Goal: Task Accomplishment & Management: Manage account settings

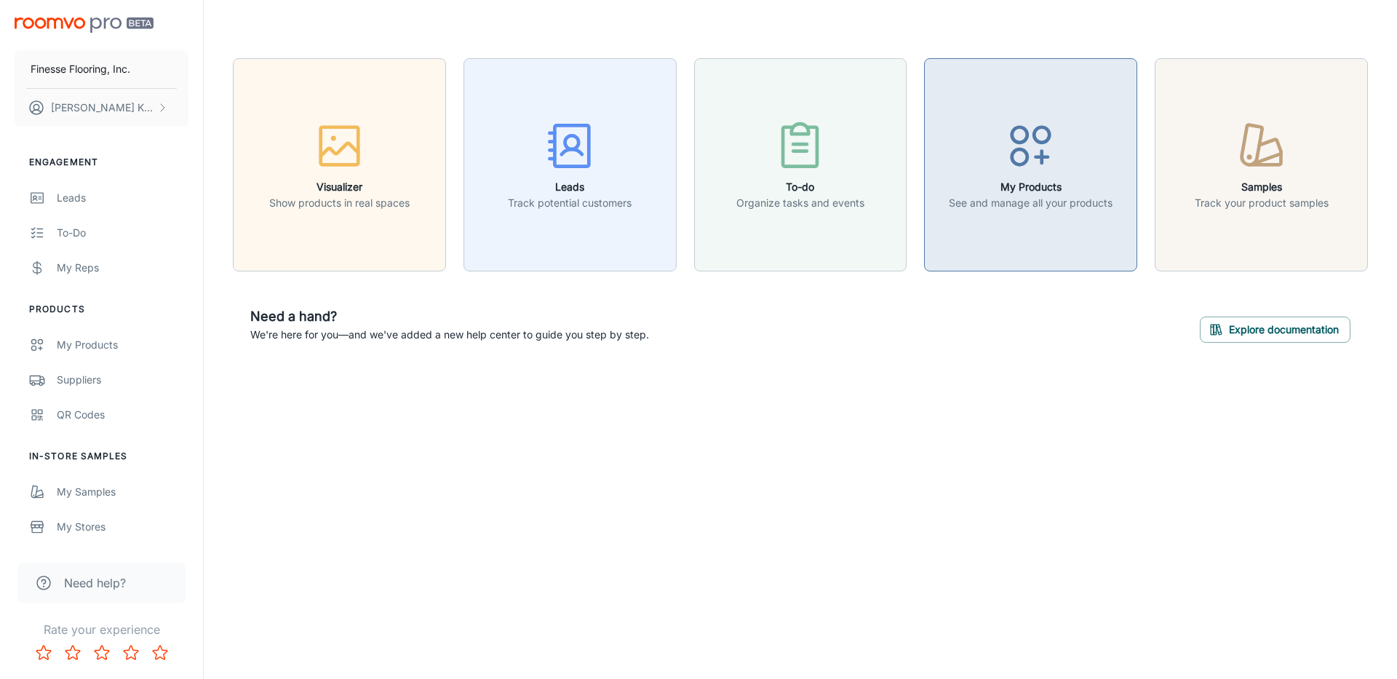
click at [1029, 206] on p "See and manage all your products" at bounding box center [1031, 203] width 164 height 16
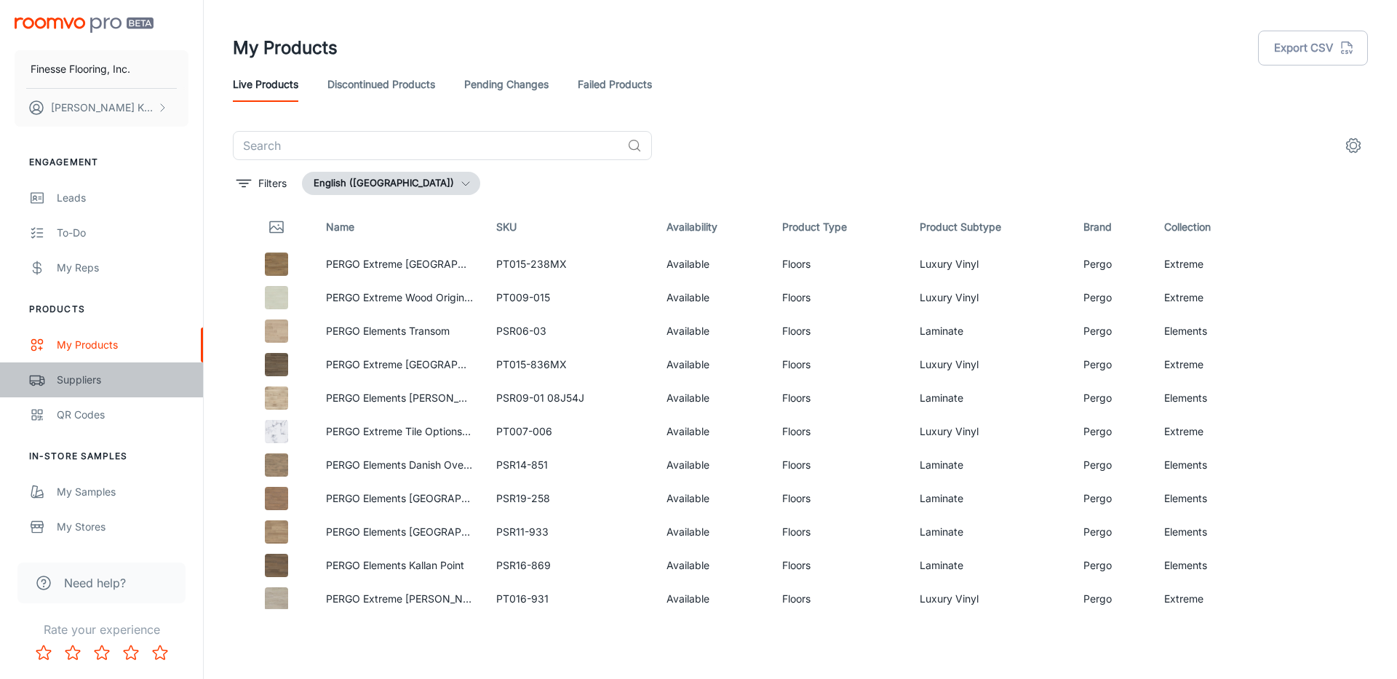
click at [80, 378] on div "Suppliers" at bounding box center [123, 380] width 132 height 16
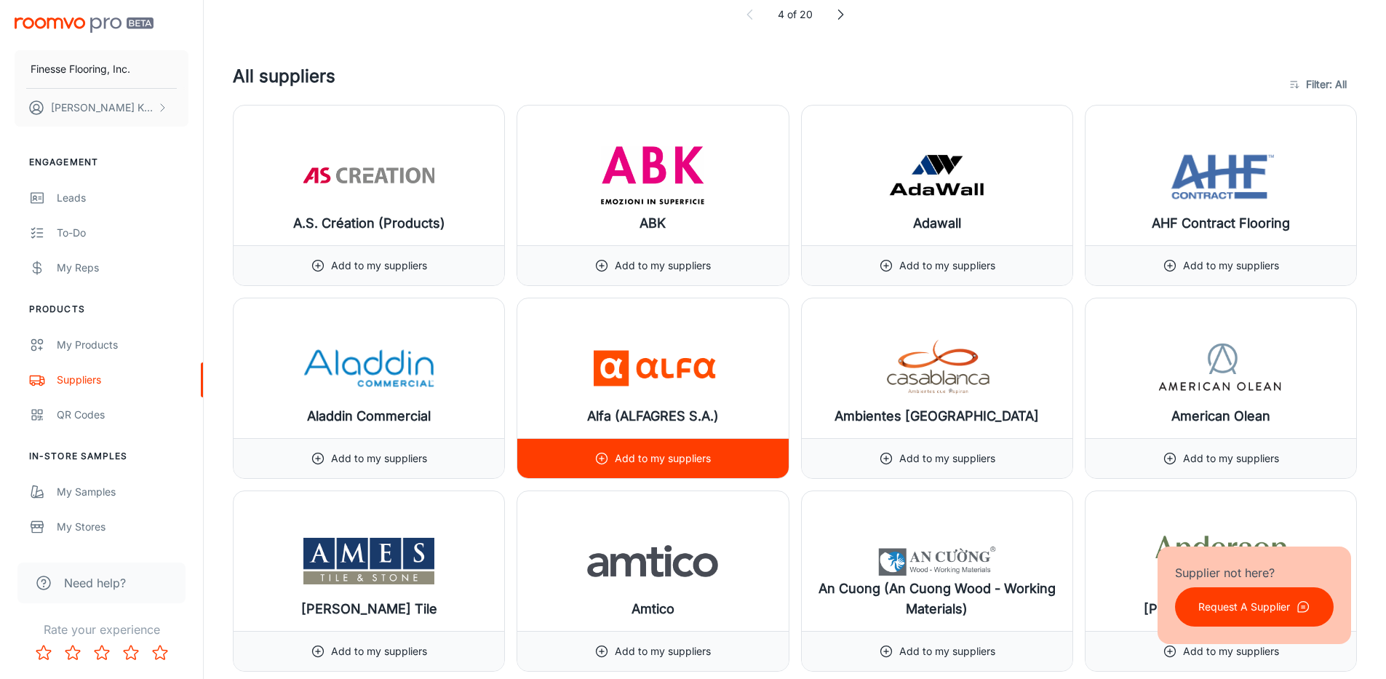
scroll to position [655, 0]
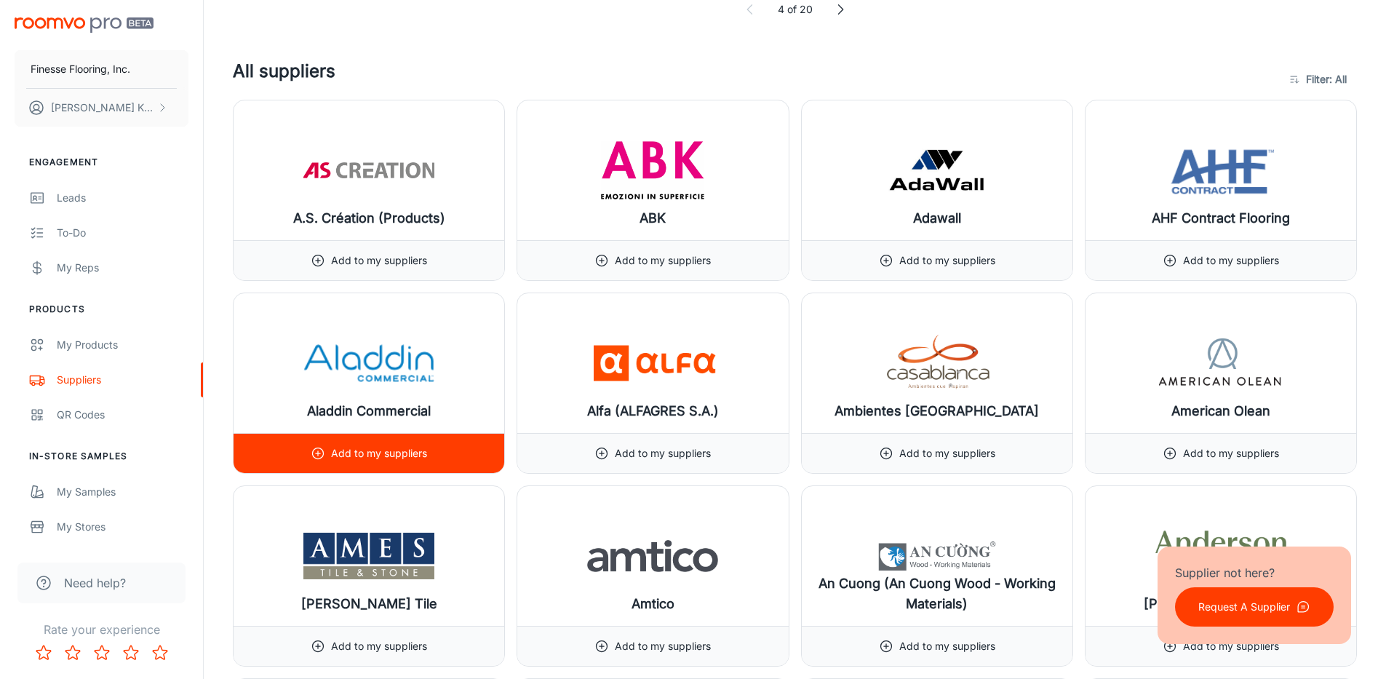
click at [368, 457] on p "Add to my suppliers" at bounding box center [379, 453] width 96 height 16
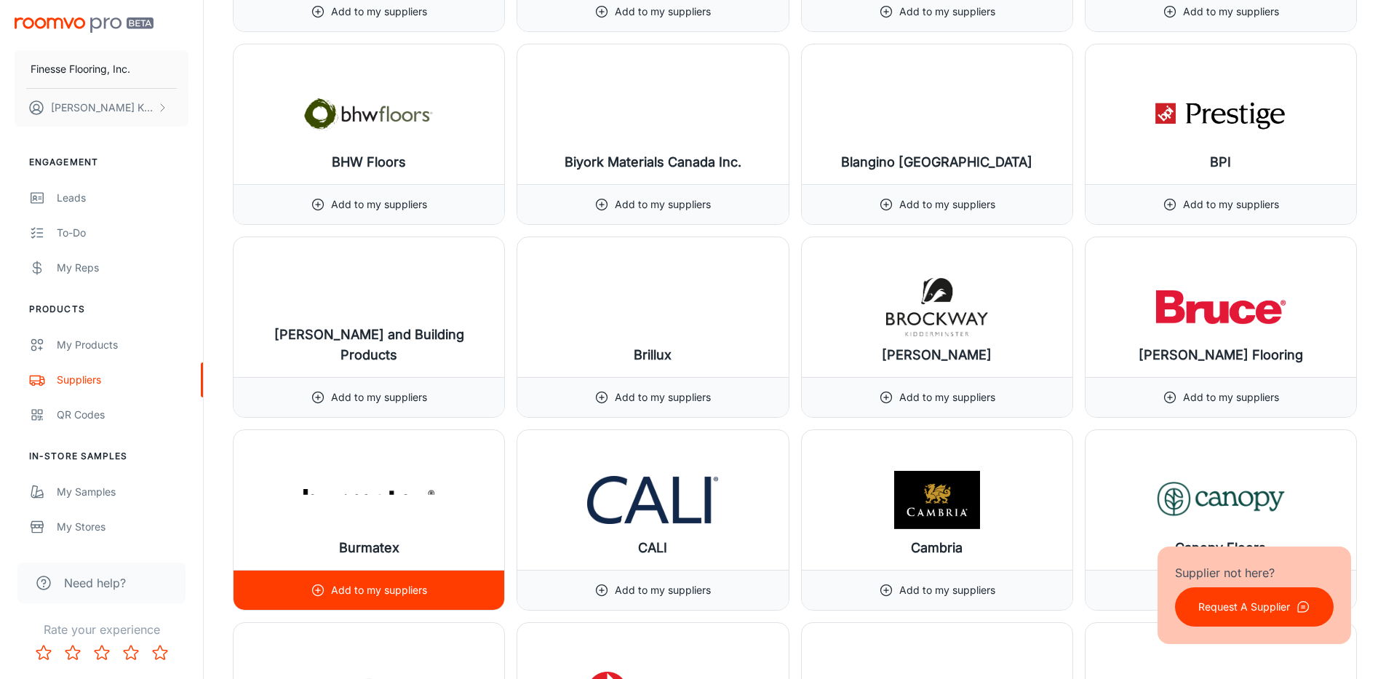
scroll to position [3057, 0]
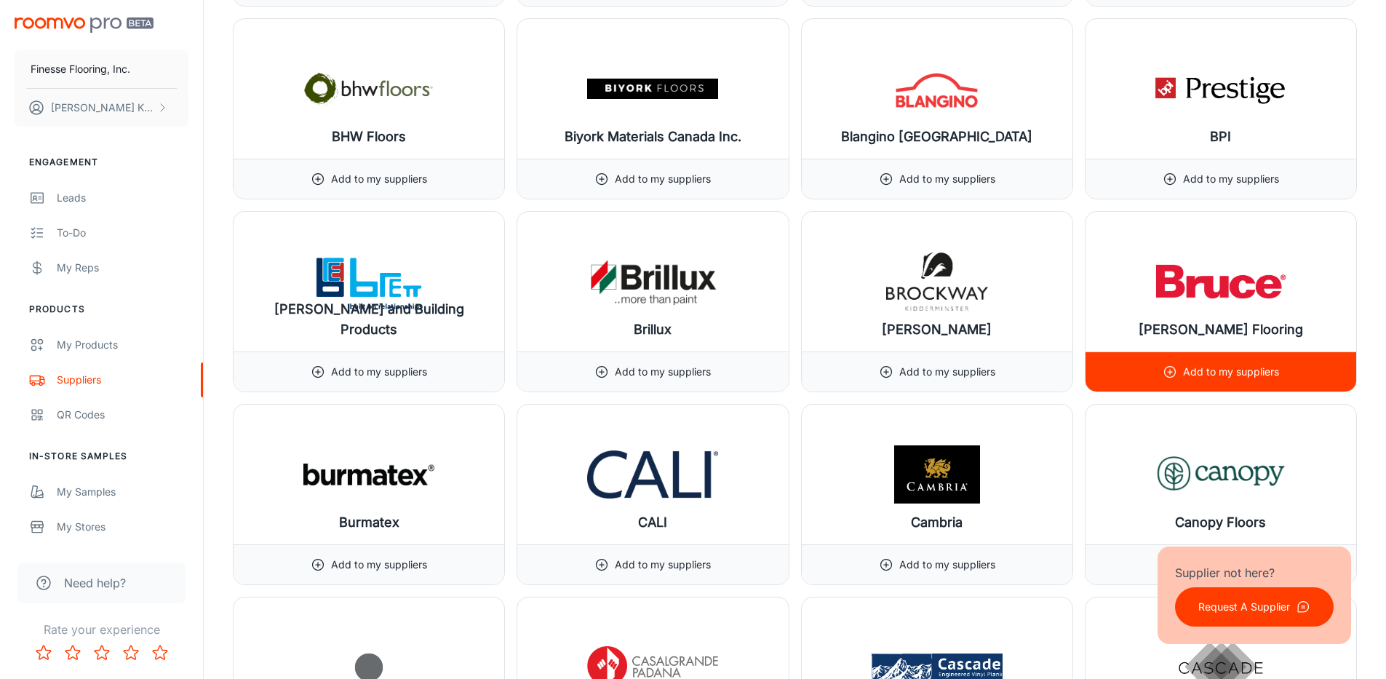
click at [1239, 371] on p "Add to my suppliers" at bounding box center [1231, 372] width 96 height 16
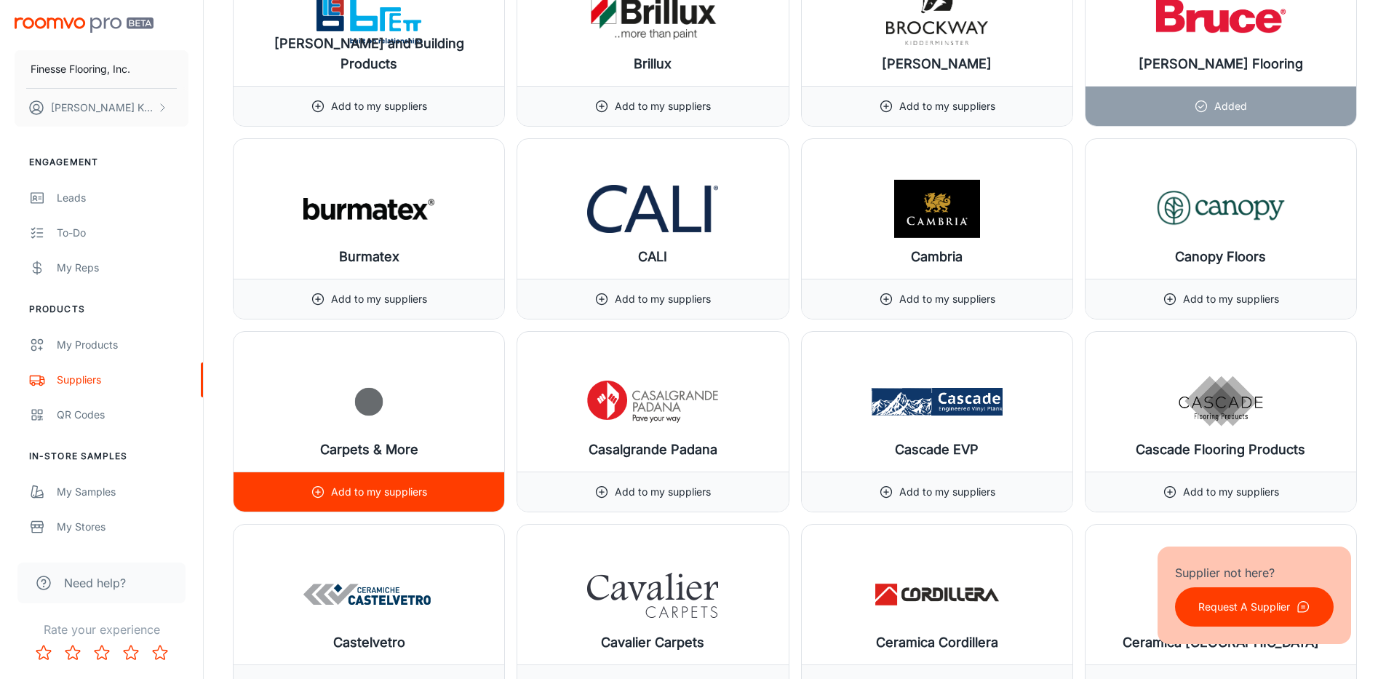
scroll to position [3348, 0]
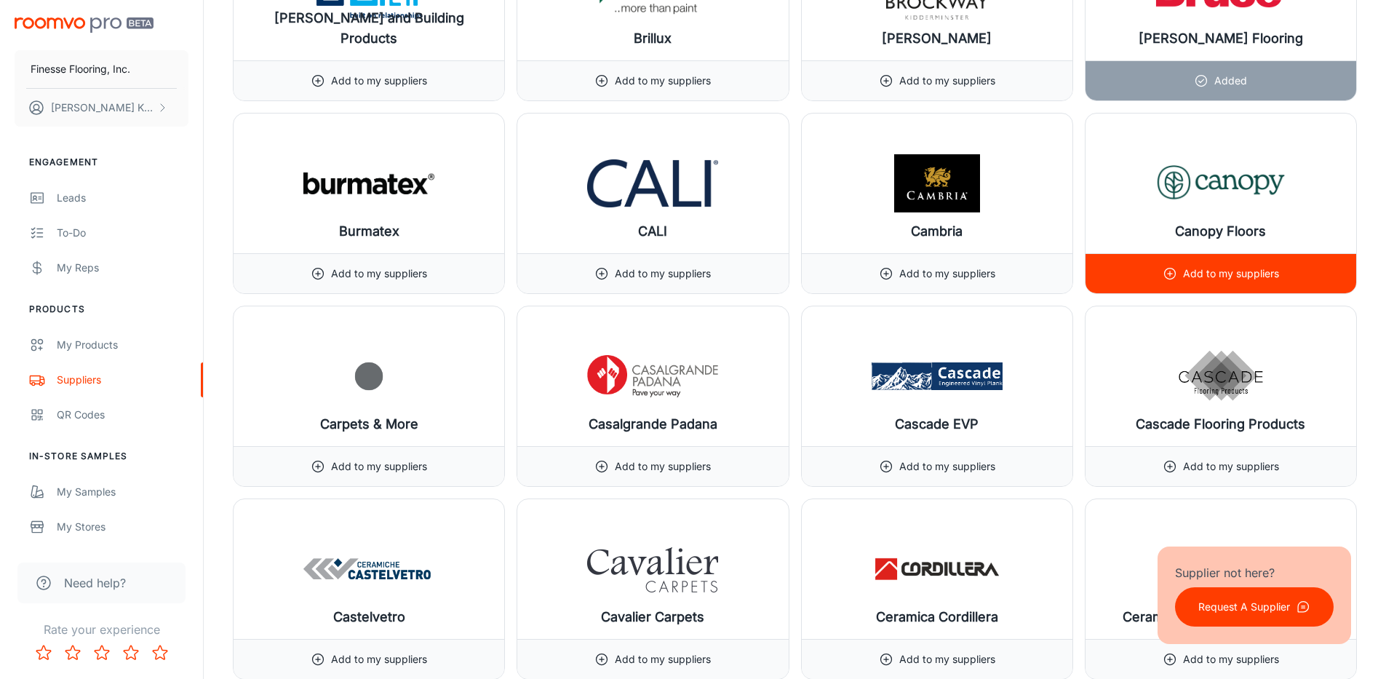
click at [1276, 272] on p "Add to my suppliers" at bounding box center [1231, 274] width 96 height 16
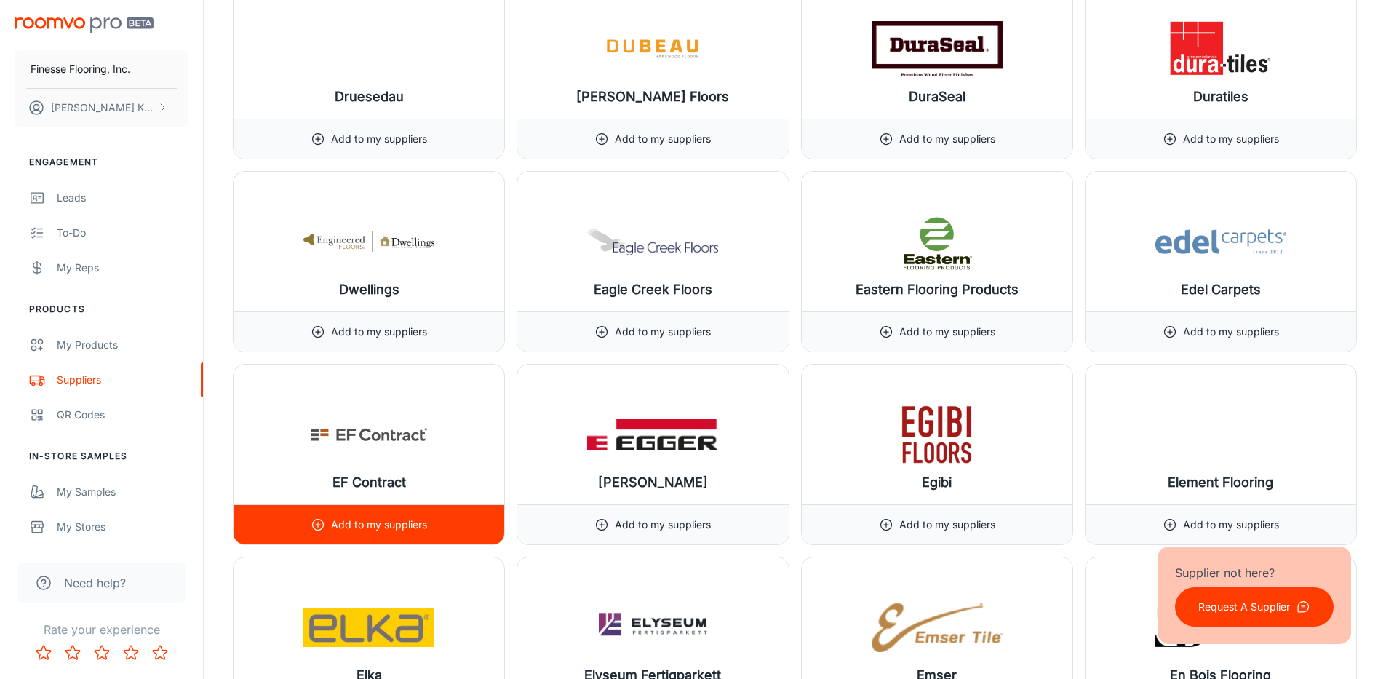
scroll to position [5823, 0]
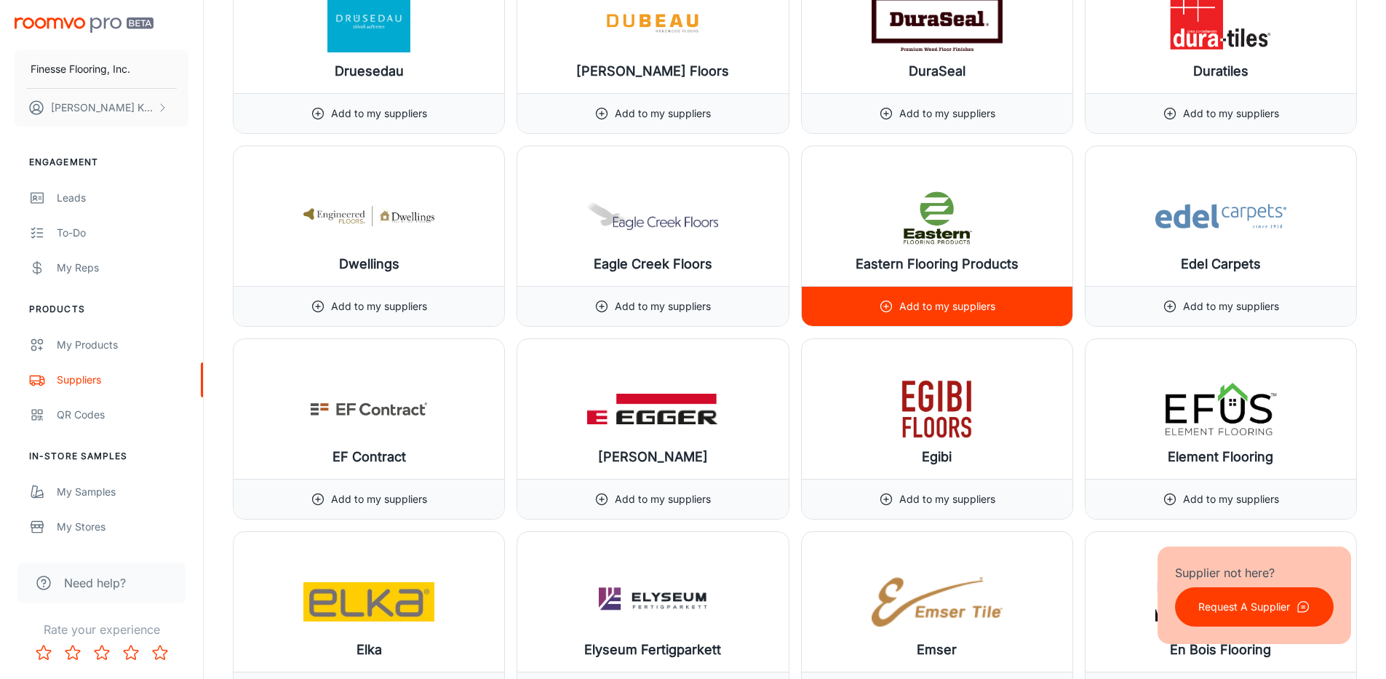
click at [957, 309] on p "Add to my suppliers" at bounding box center [948, 306] width 96 height 16
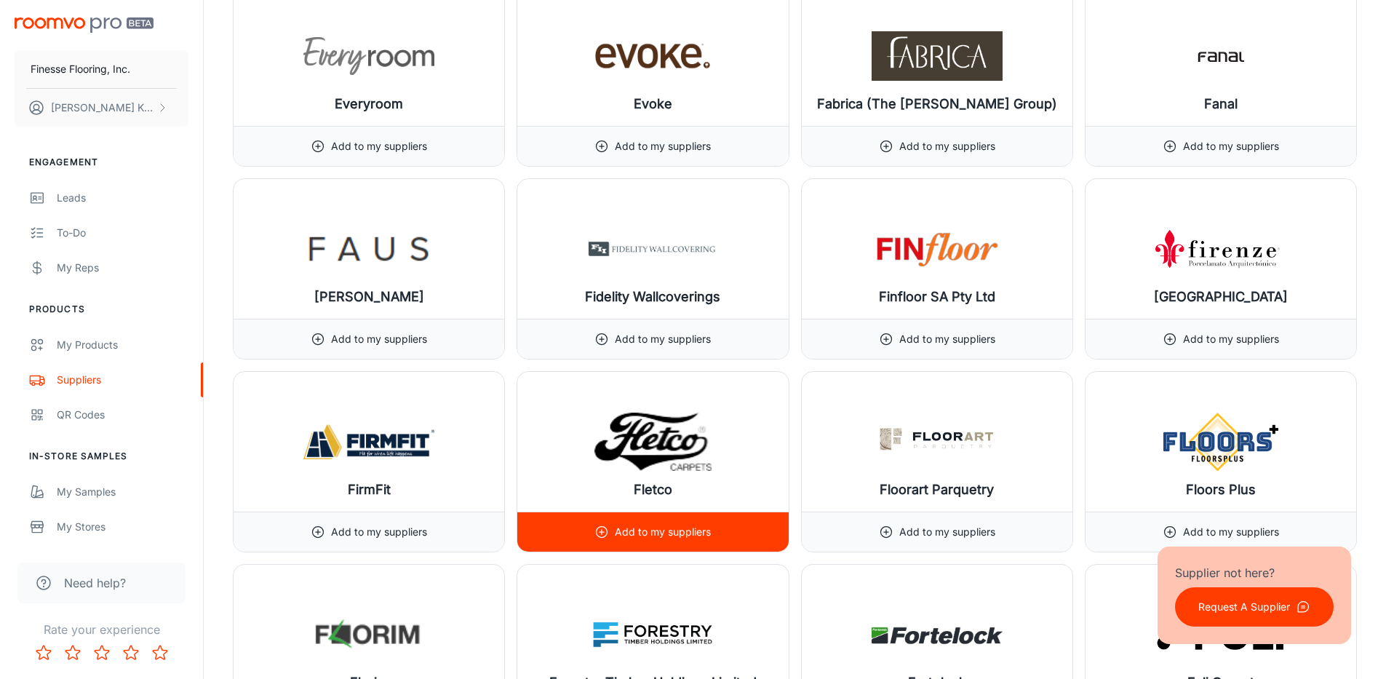
scroll to position [6987, 0]
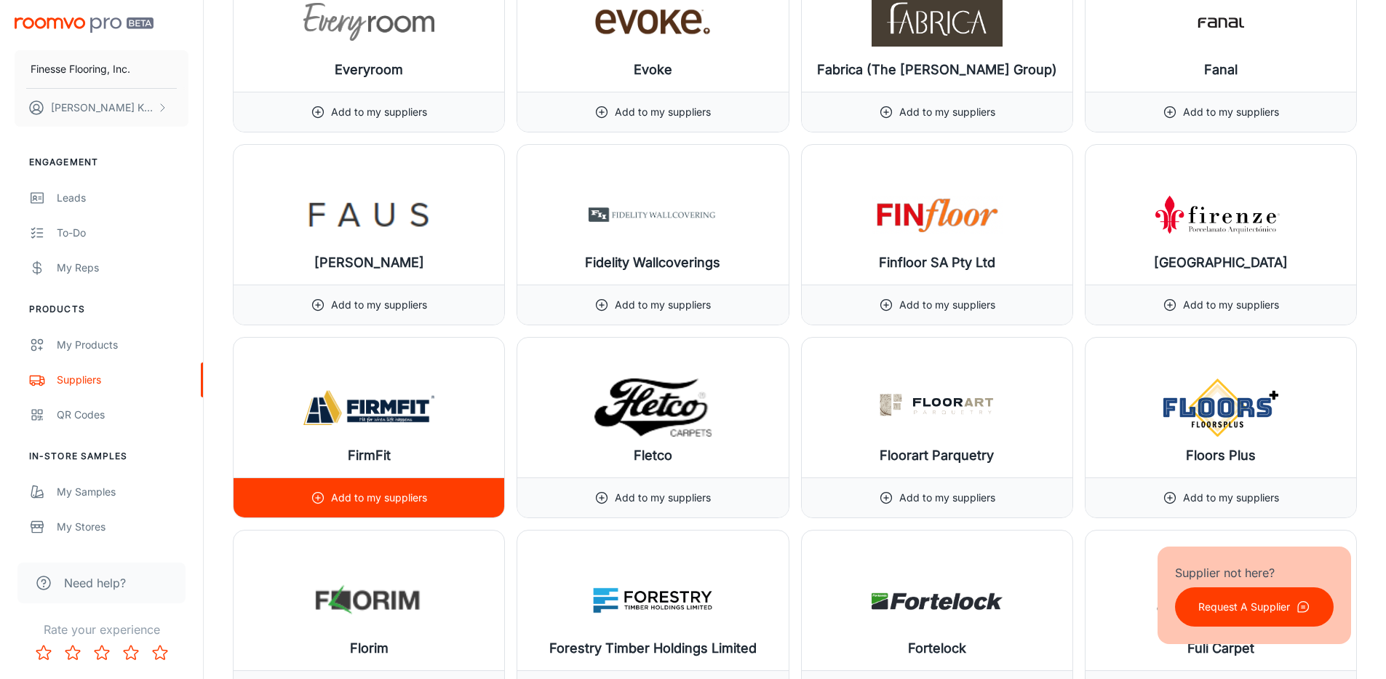
click at [383, 494] on p "Add to my suppliers" at bounding box center [379, 498] width 96 height 16
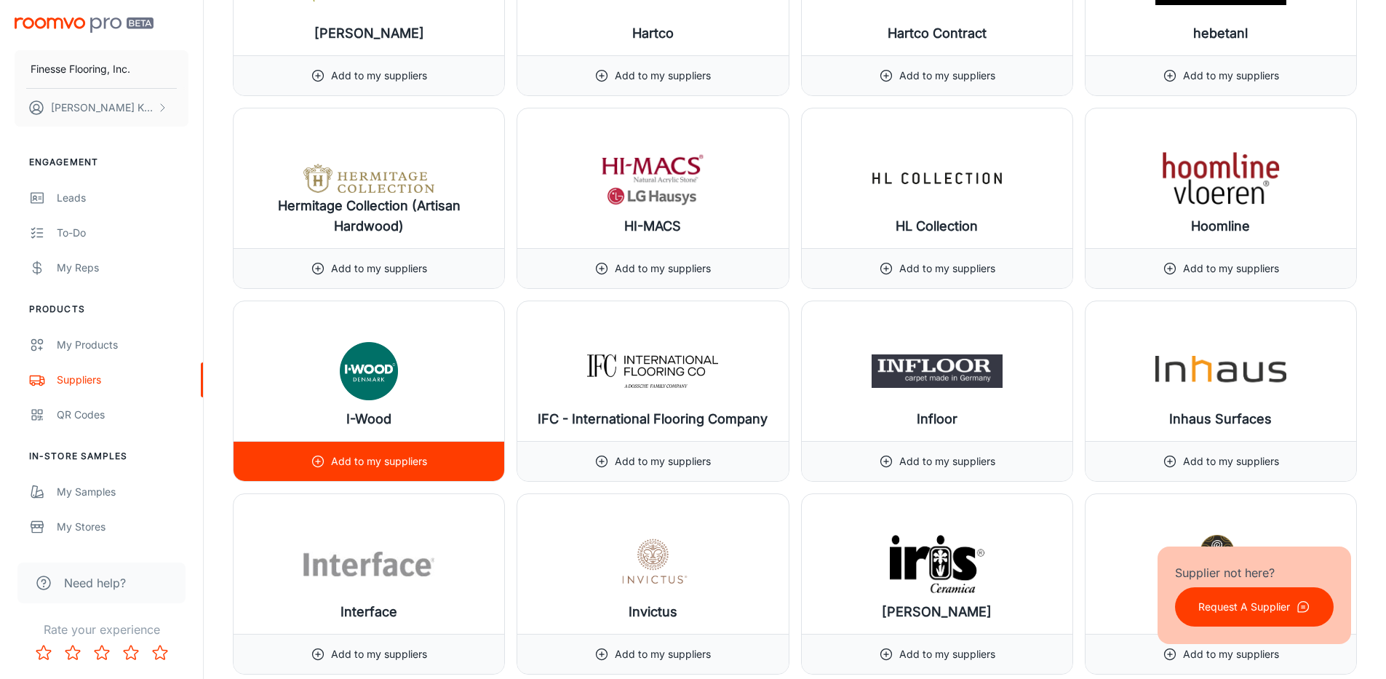
scroll to position [9025, 0]
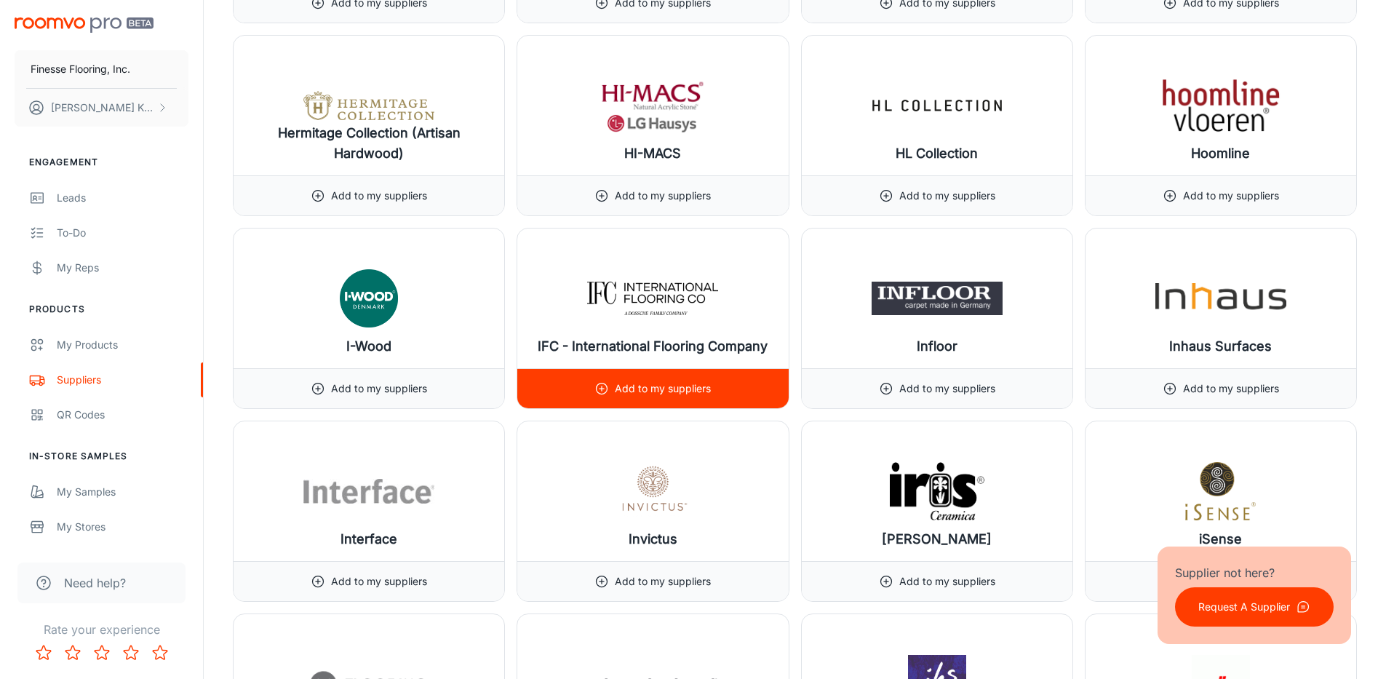
click at [696, 378] on div "Add to my suppliers" at bounding box center [653, 388] width 116 height 39
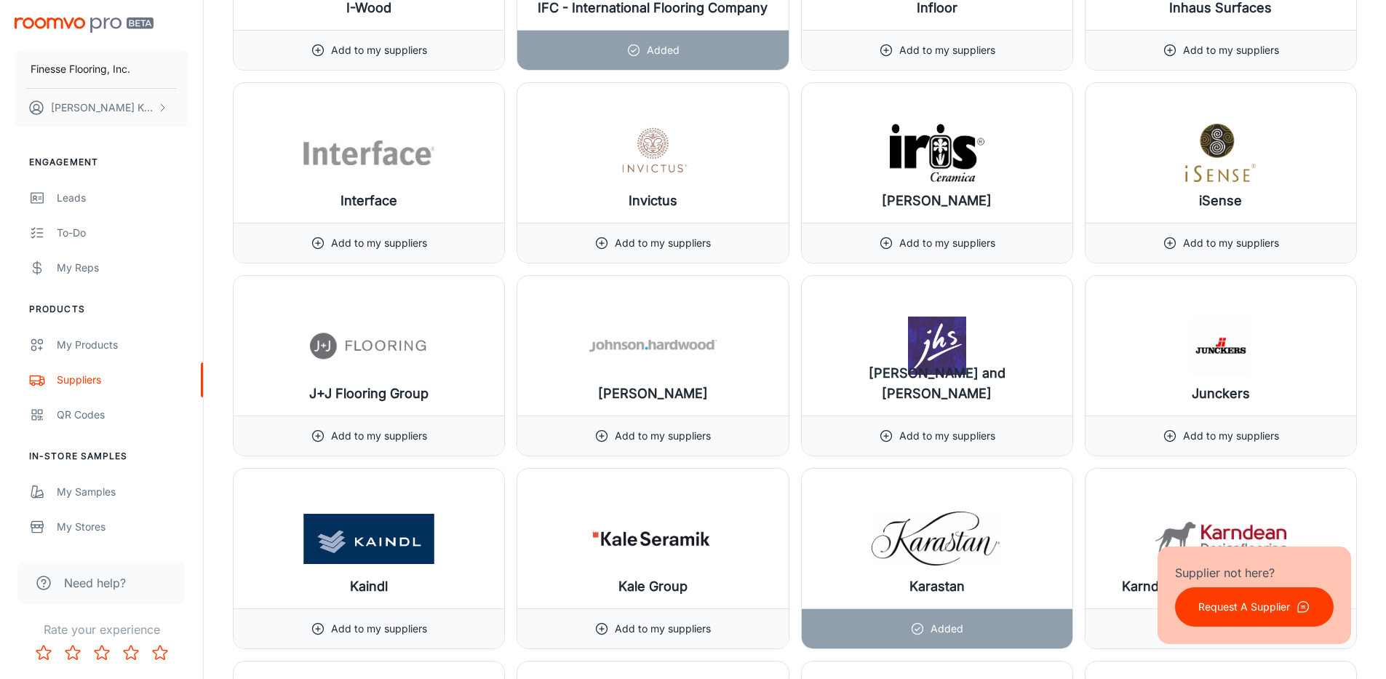
scroll to position [9389, 0]
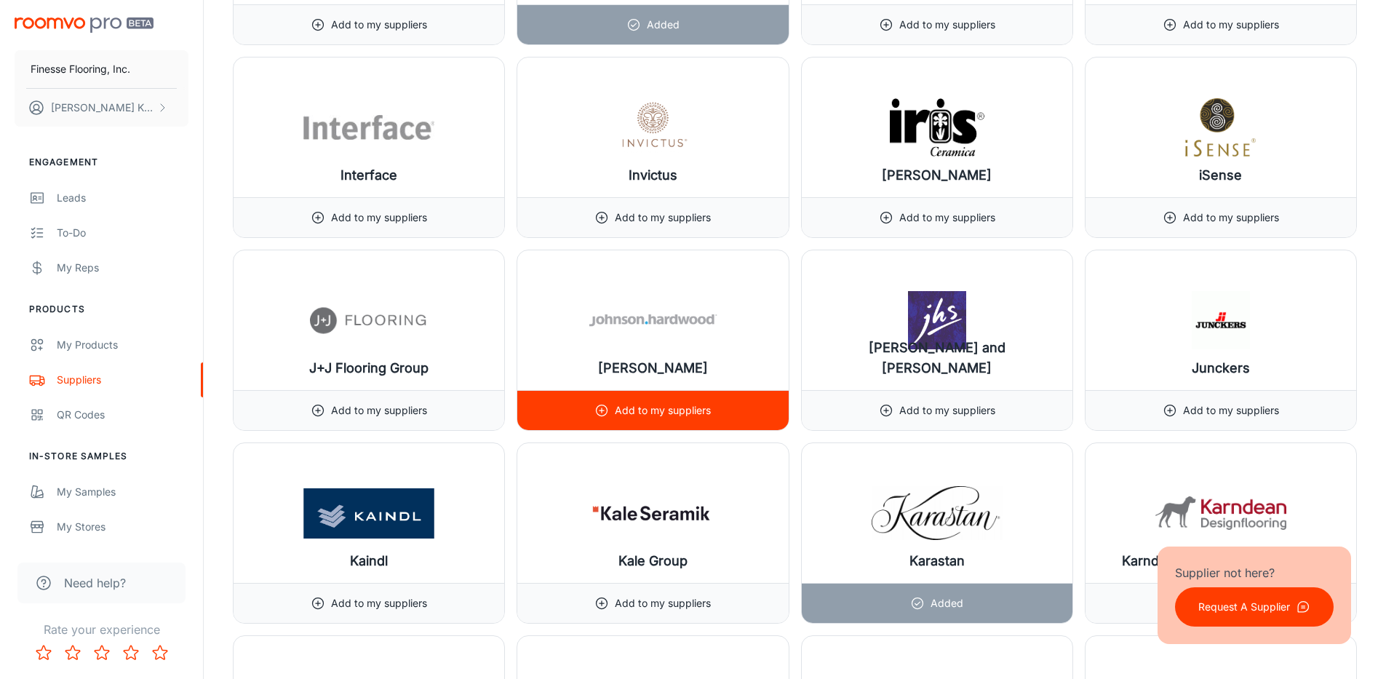
click at [666, 405] on p "Add to my suppliers" at bounding box center [663, 410] width 96 height 16
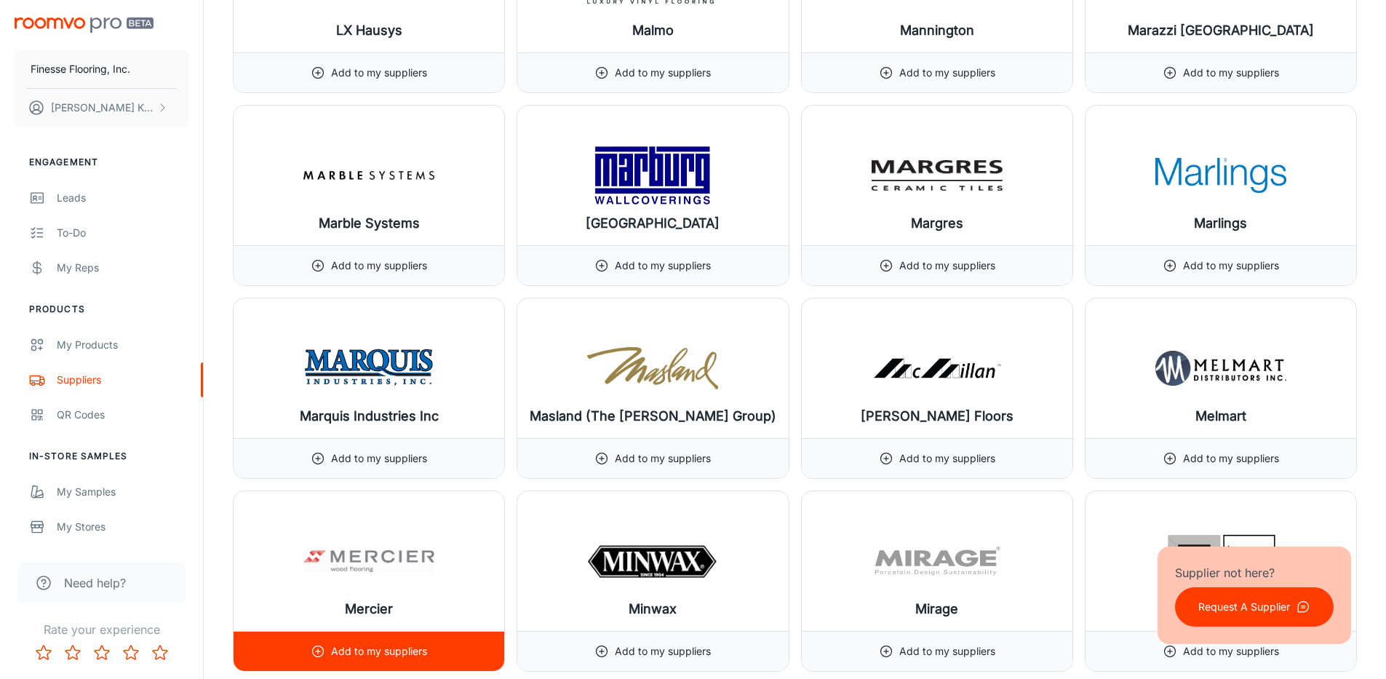
scroll to position [11718, 0]
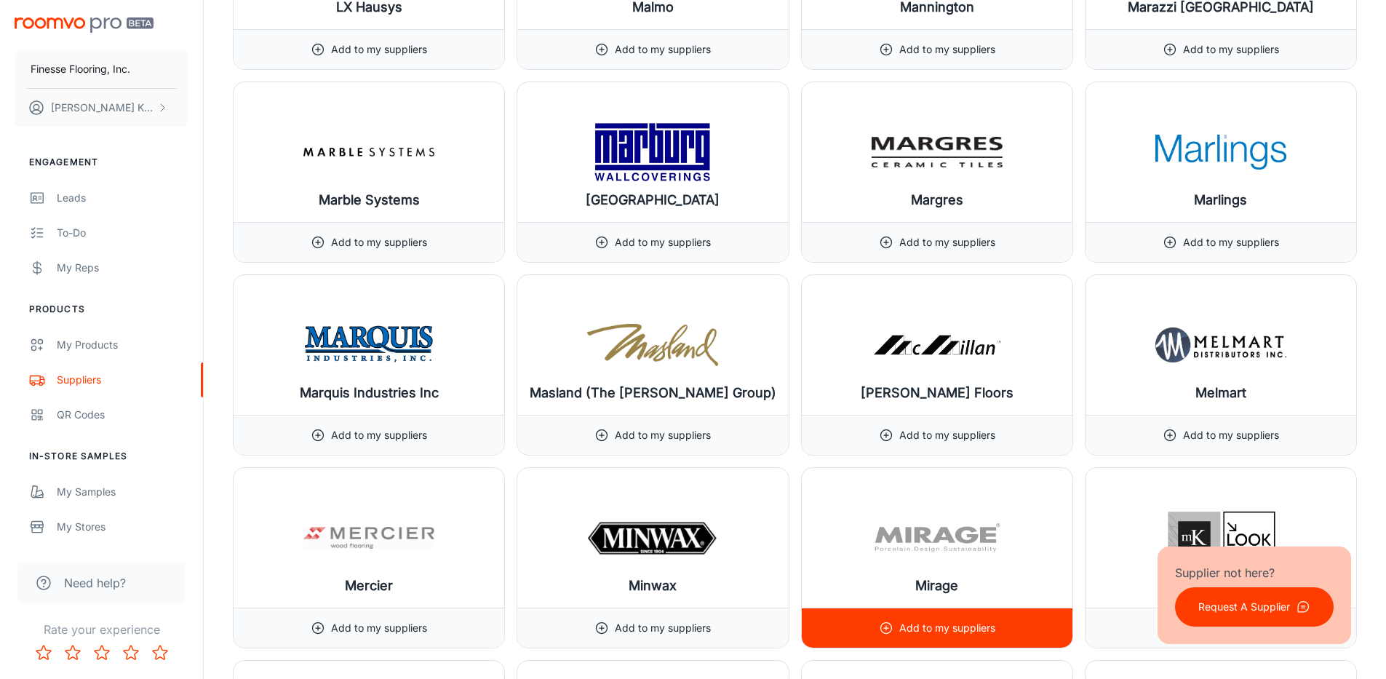
click at [972, 622] on p "Add to my suppliers" at bounding box center [948, 628] width 96 height 16
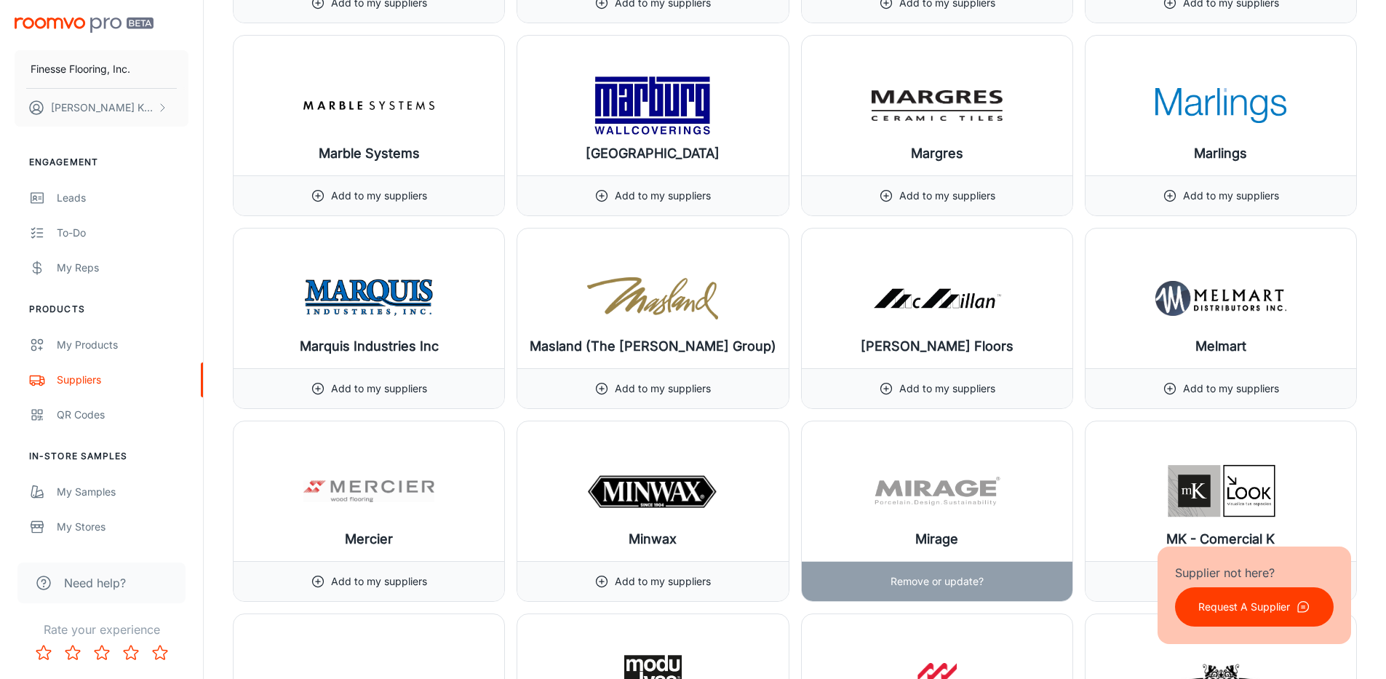
scroll to position [11791, 0]
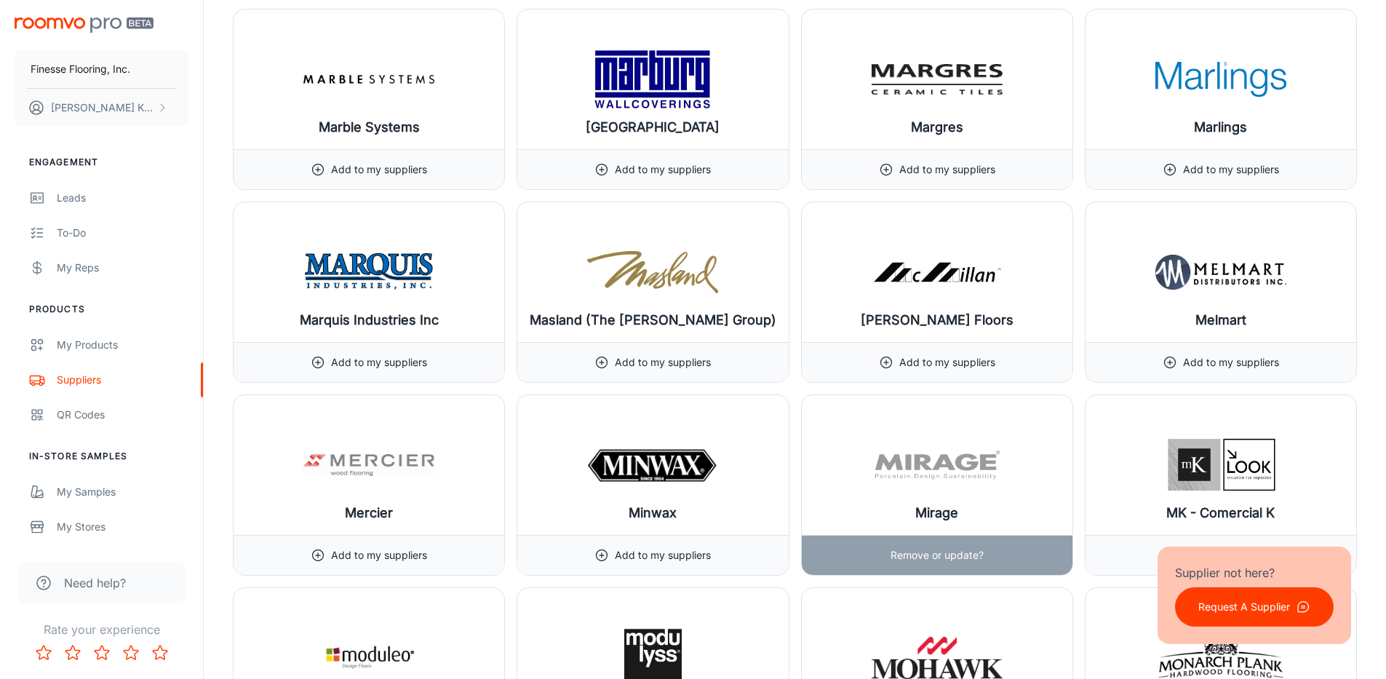
click at [945, 552] on p "Remove or update?" at bounding box center [937, 555] width 93 height 16
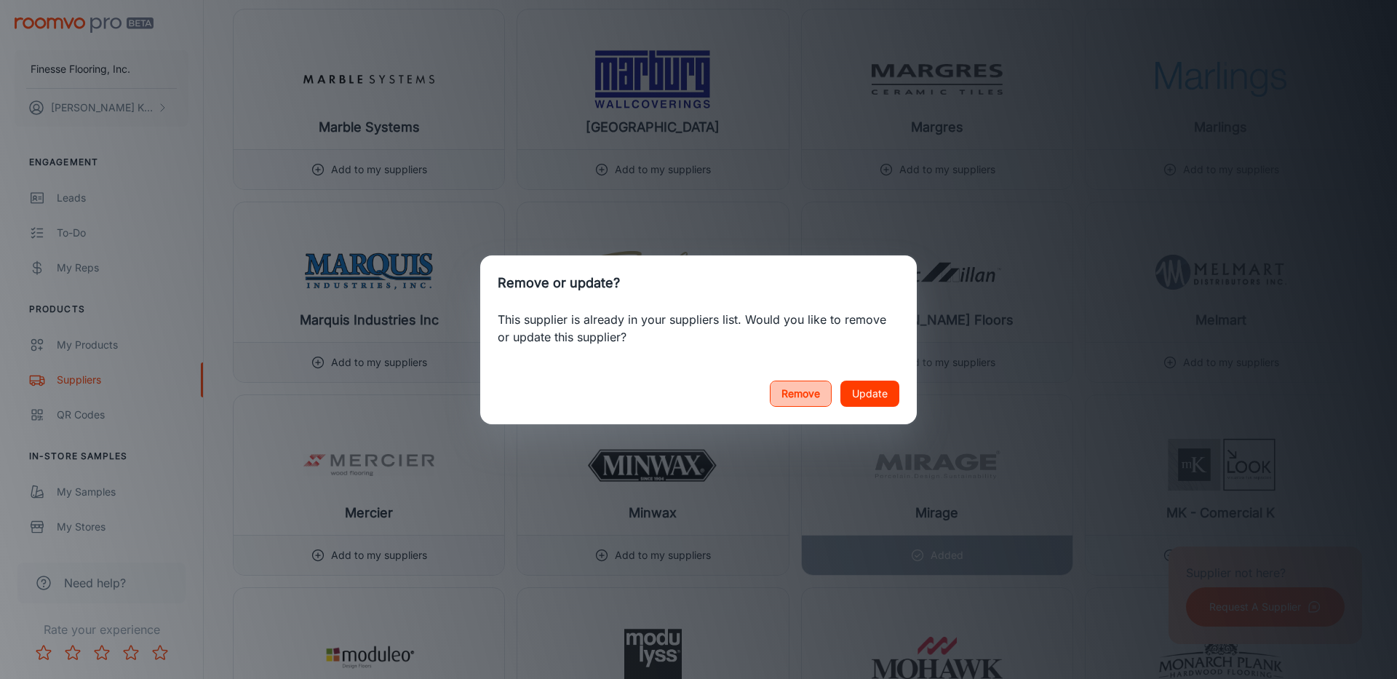
click at [790, 394] on button "Remove" at bounding box center [801, 394] width 62 height 26
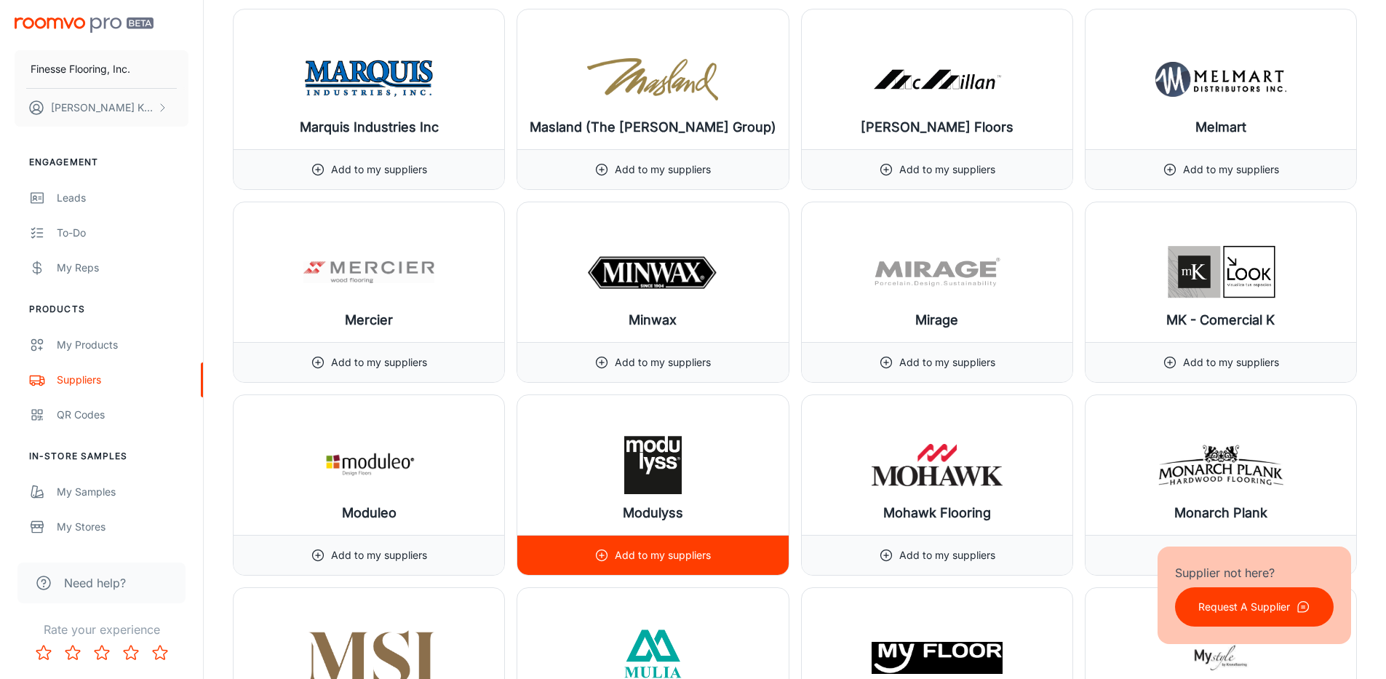
scroll to position [12009, 0]
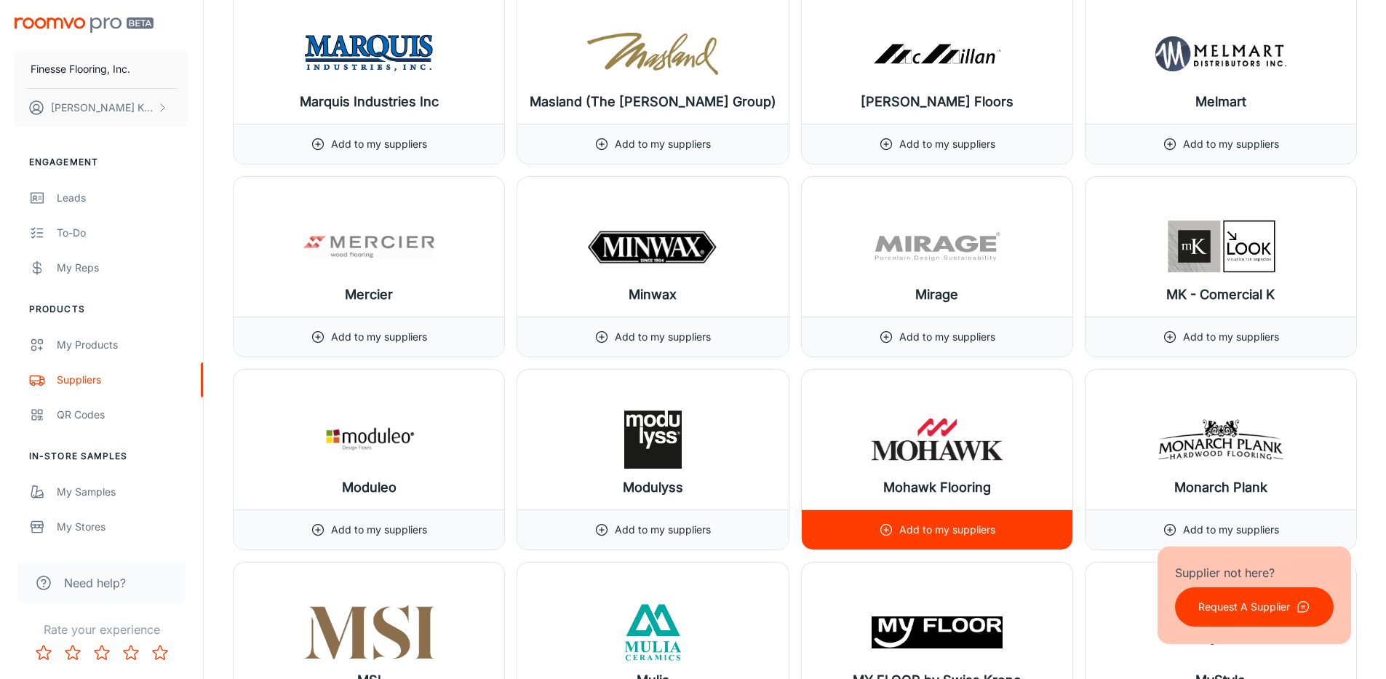
click at [964, 531] on p "Add to my suppliers" at bounding box center [948, 530] width 96 height 16
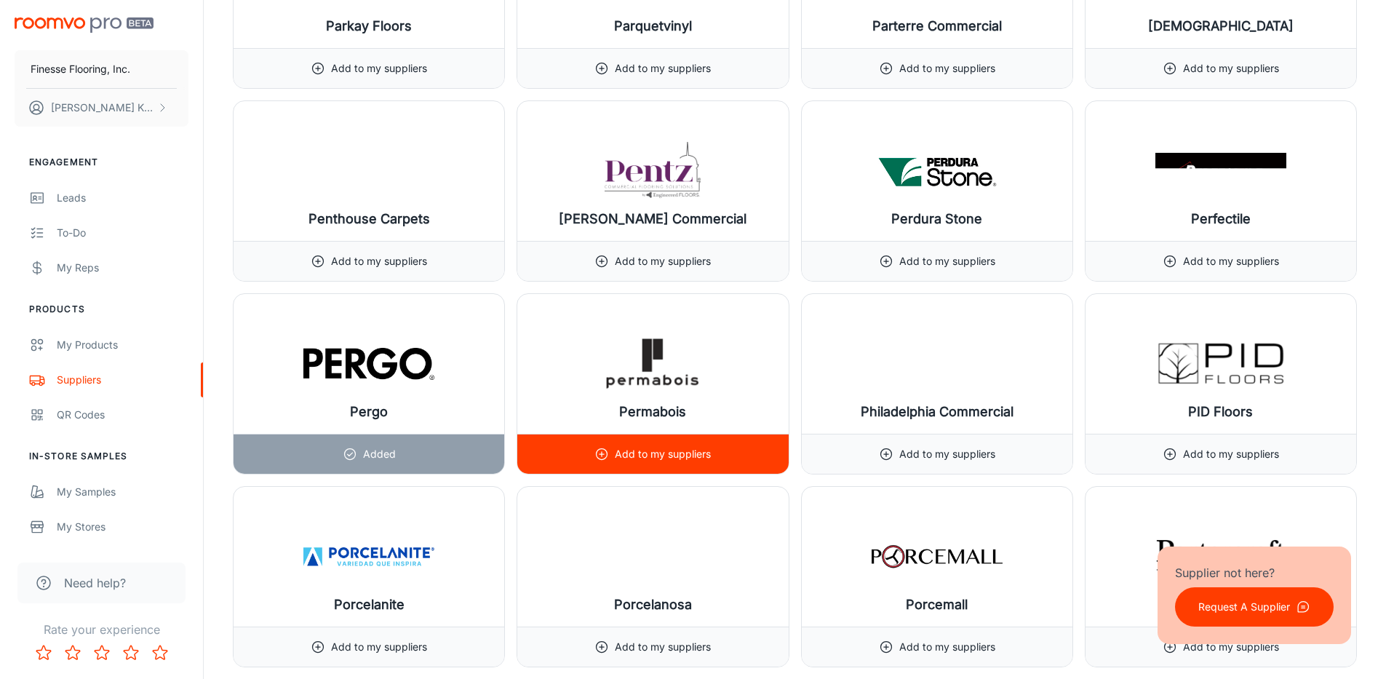
scroll to position [13829, 0]
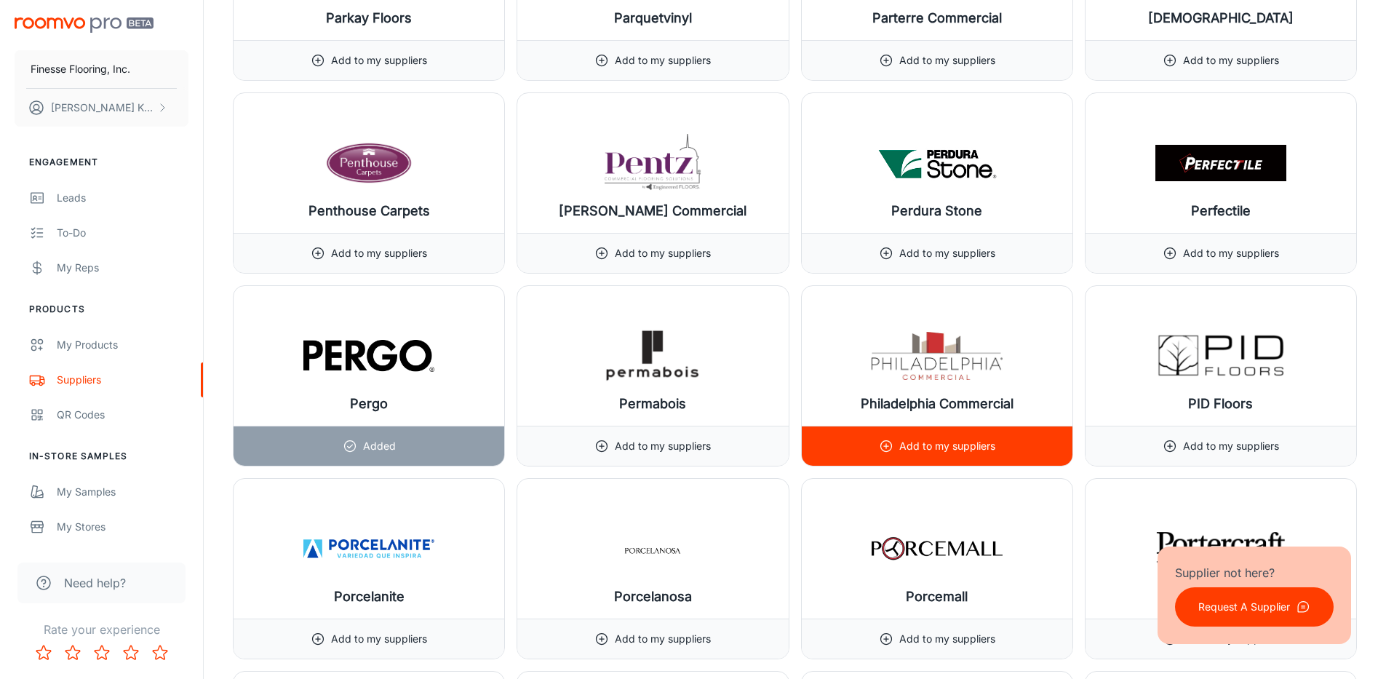
click at [988, 444] on p "Add to my suppliers" at bounding box center [948, 446] width 96 height 16
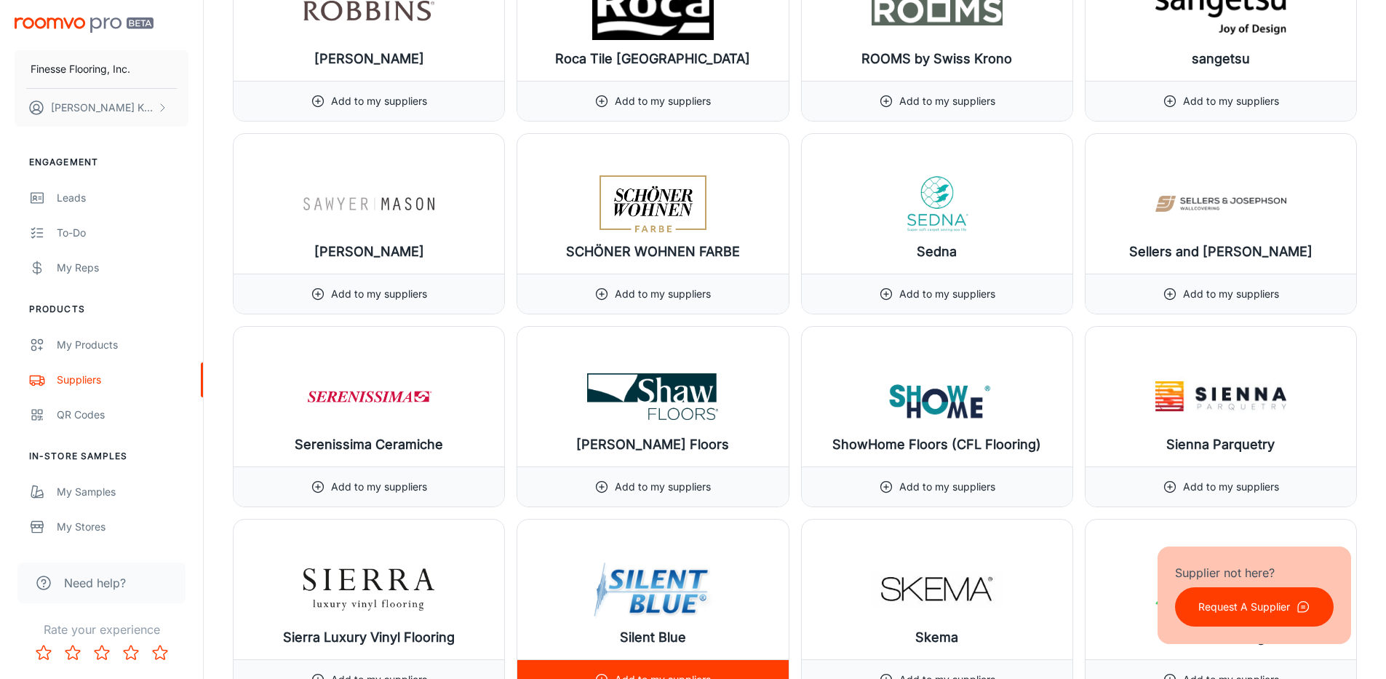
scroll to position [15139, 0]
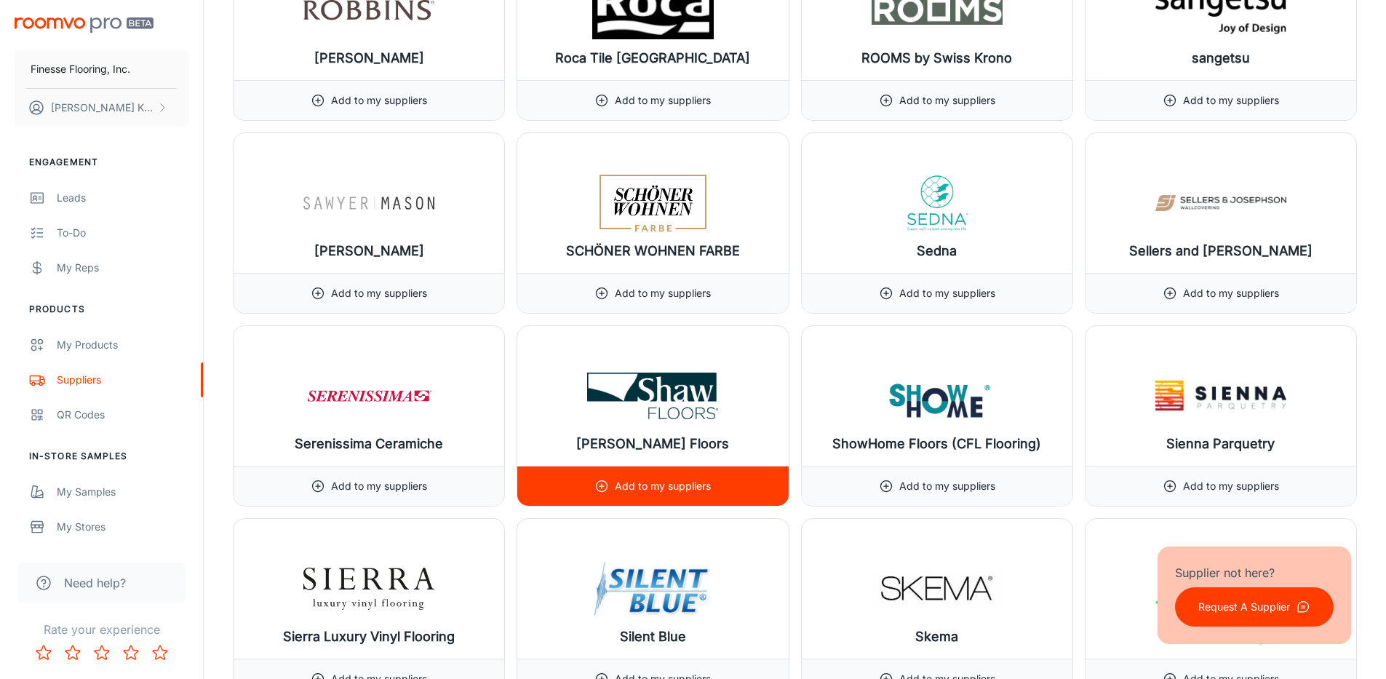
click at [697, 482] on p "Add to my suppliers" at bounding box center [663, 486] width 96 height 16
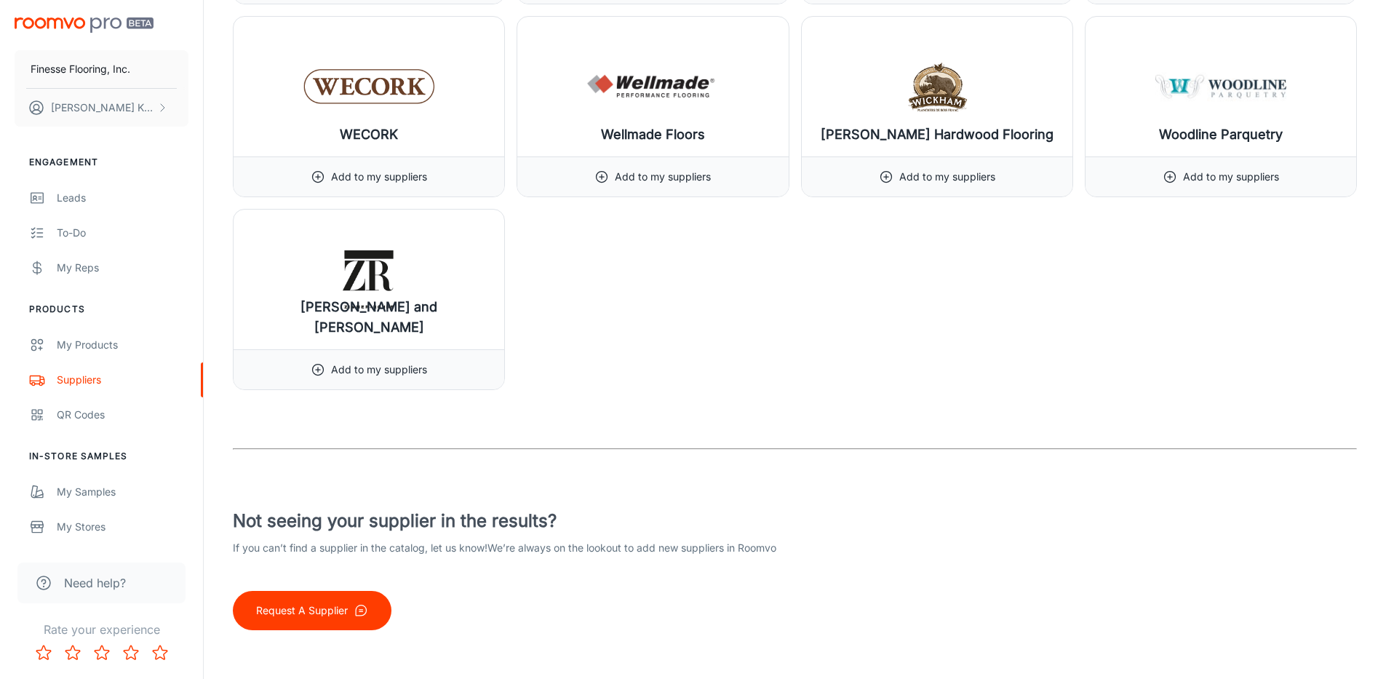
scroll to position [17772, 0]
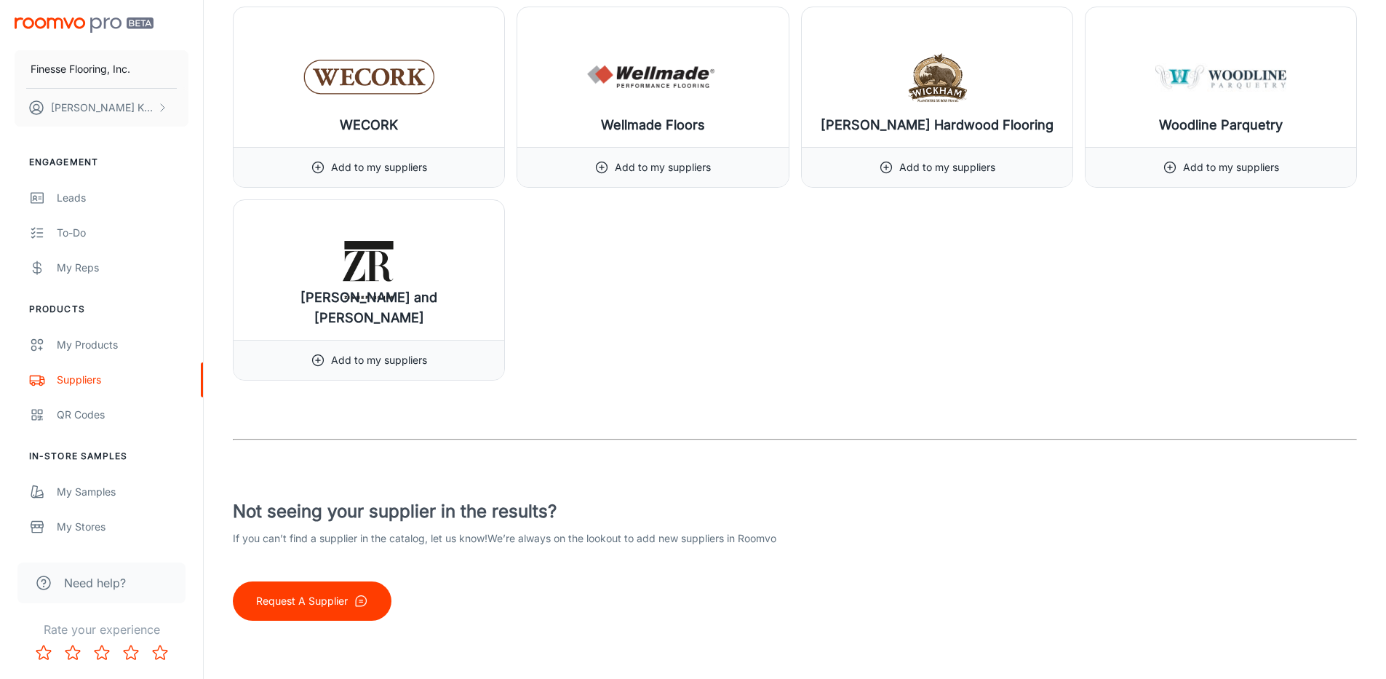
click at [347, 598] on p "Request A Supplier" at bounding box center [302, 601] width 92 height 16
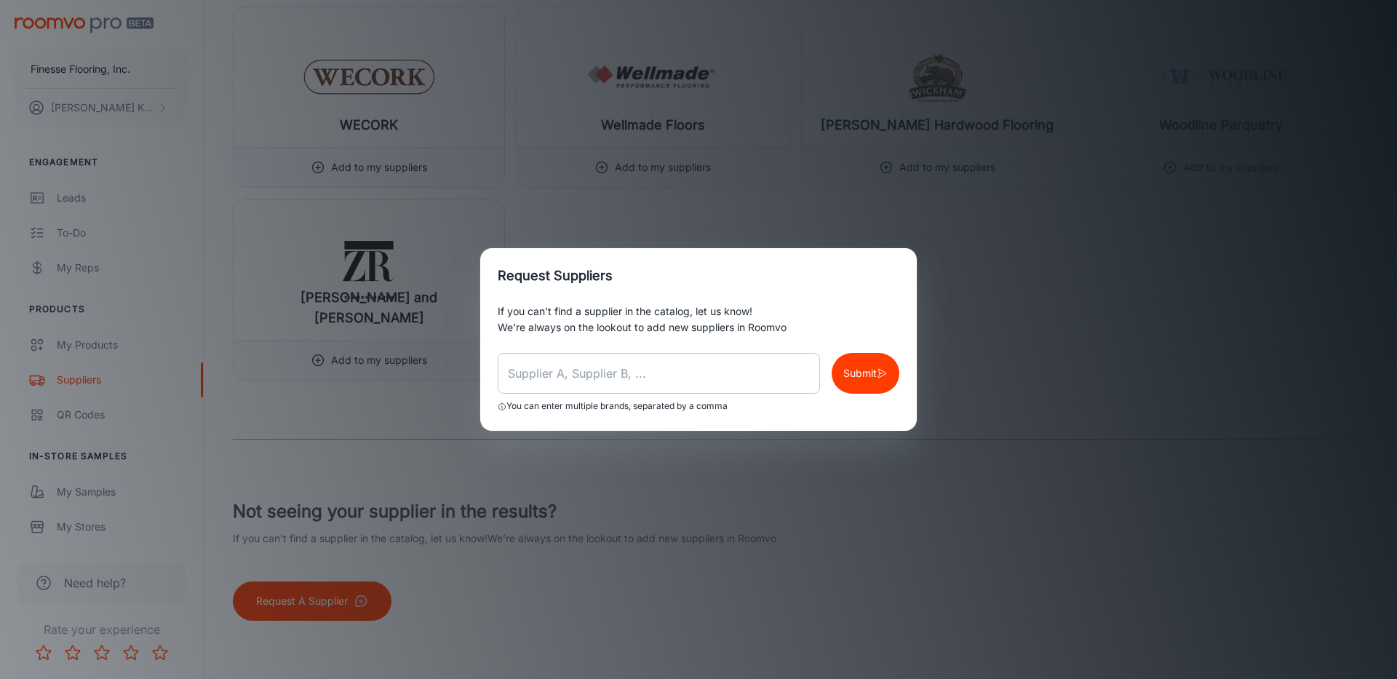
click at [527, 362] on input "text" at bounding box center [659, 373] width 322 height 41
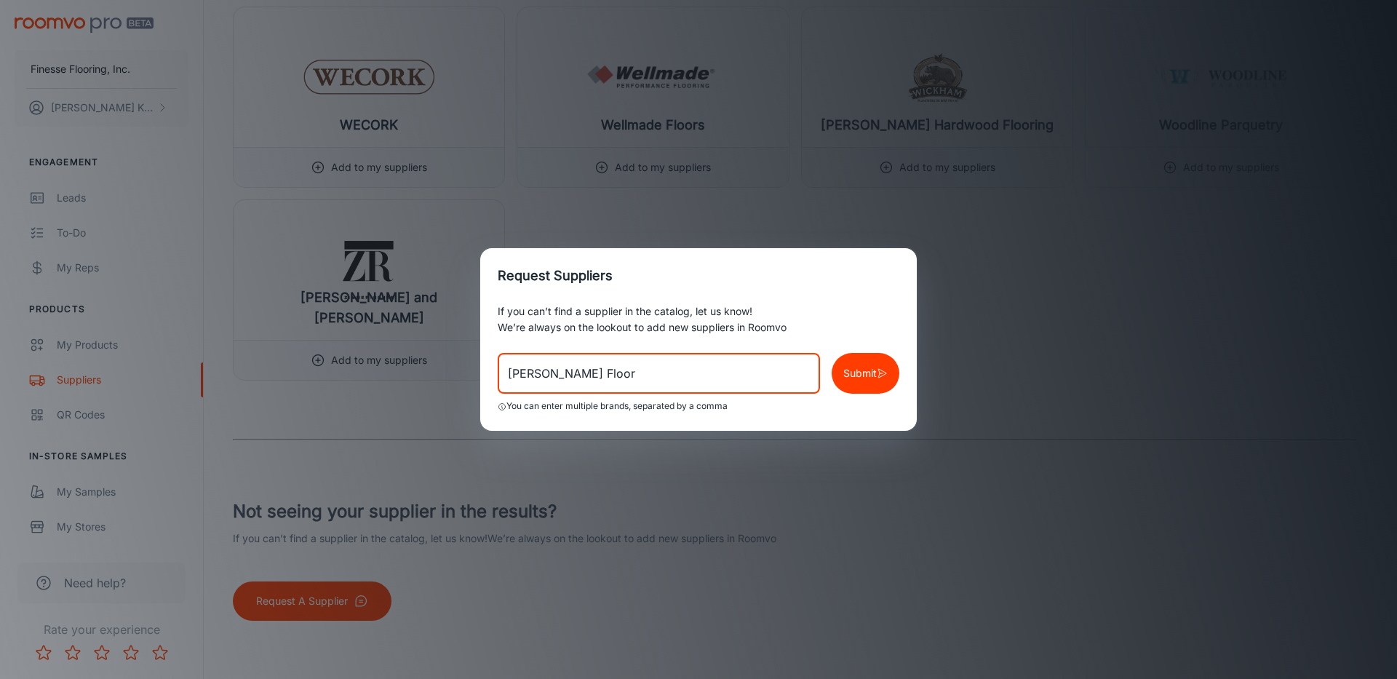
click at [861, 367] on p "Submit" at bounding box center [860, 373] width 33 height 16
click at [568, 373] on input "[PERSON_NAME] Floor" at bounding box center [659, 373] width 322 height 41
type input "[PERSON_NAME] Floor, [PERSON_NAME]"
click at [868, 376] on p "Submit" at bounding box center [860, 373] width 33 height 16
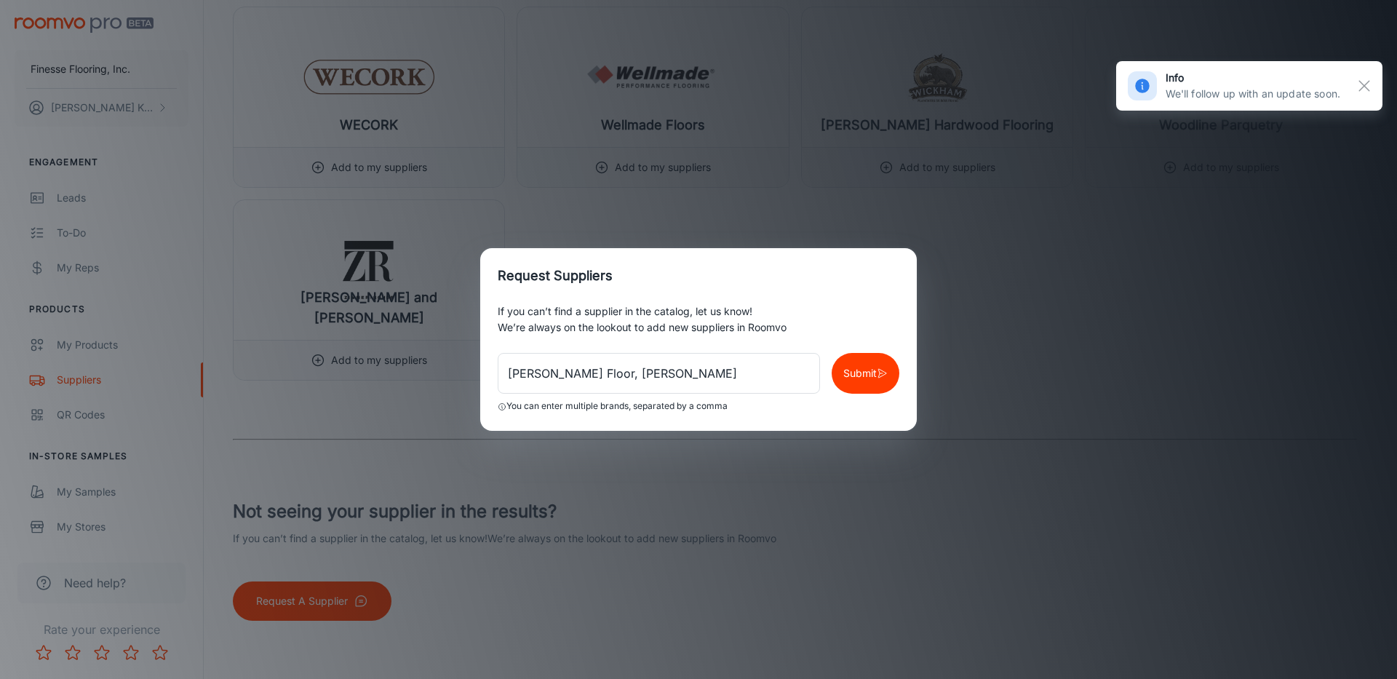
click at [917, 499] on div "Request Suppliers If you can’t find a supplier in the catalog, let us know! We’…" at bounding box center [698, 339] width 1397 height 679
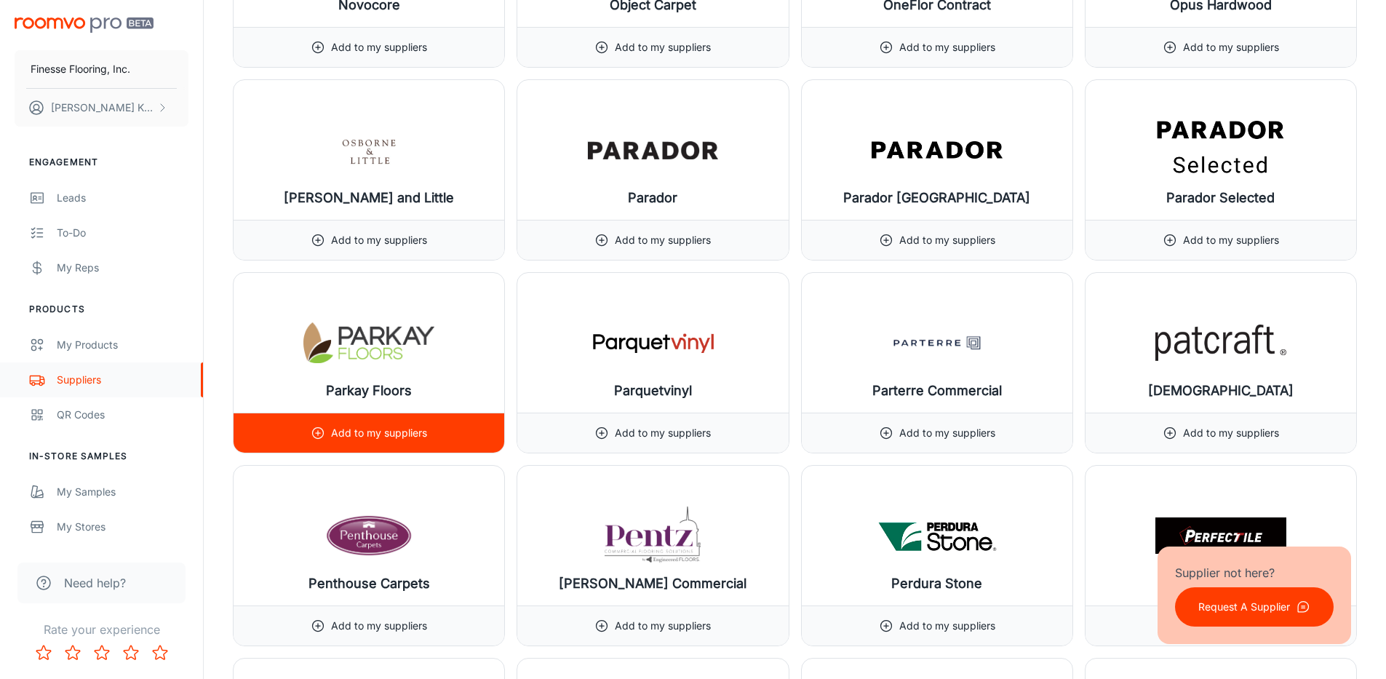
scroll to position [13478, 0]
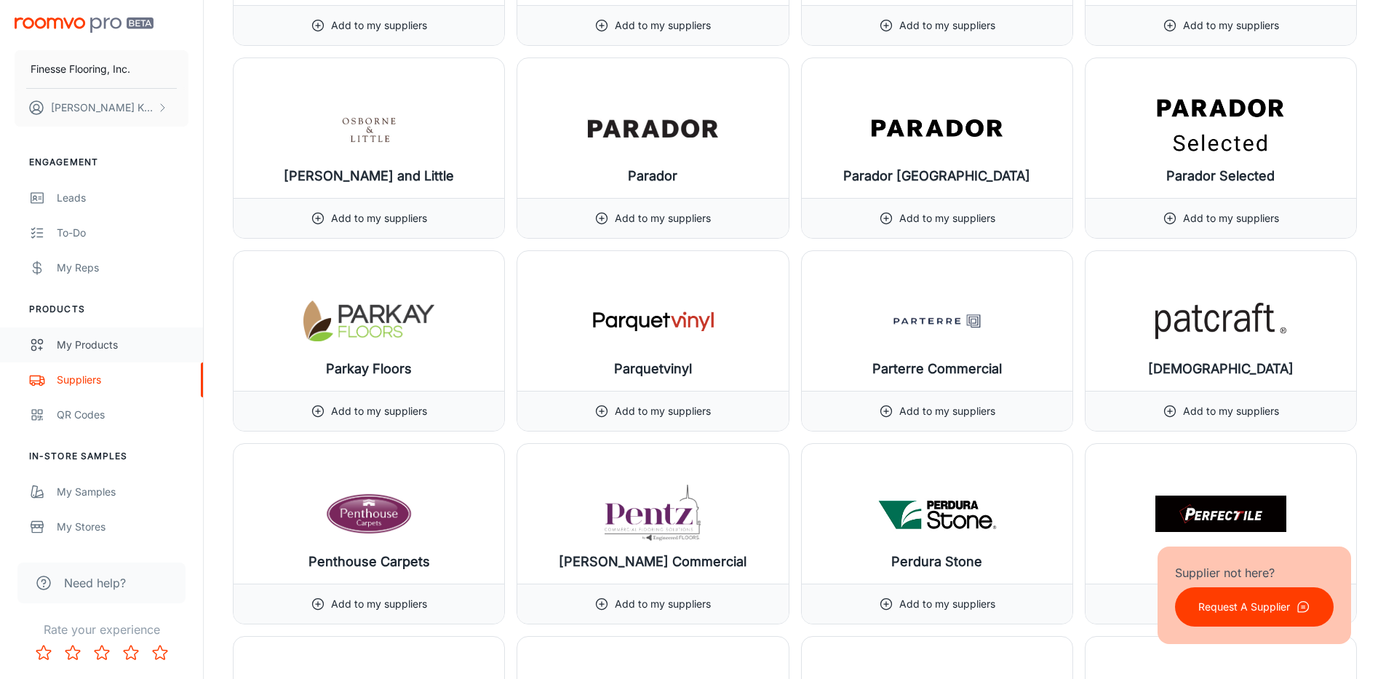
click at [77, 345] on div "My Products" at bounding box center [123, 345] width 132 height 16
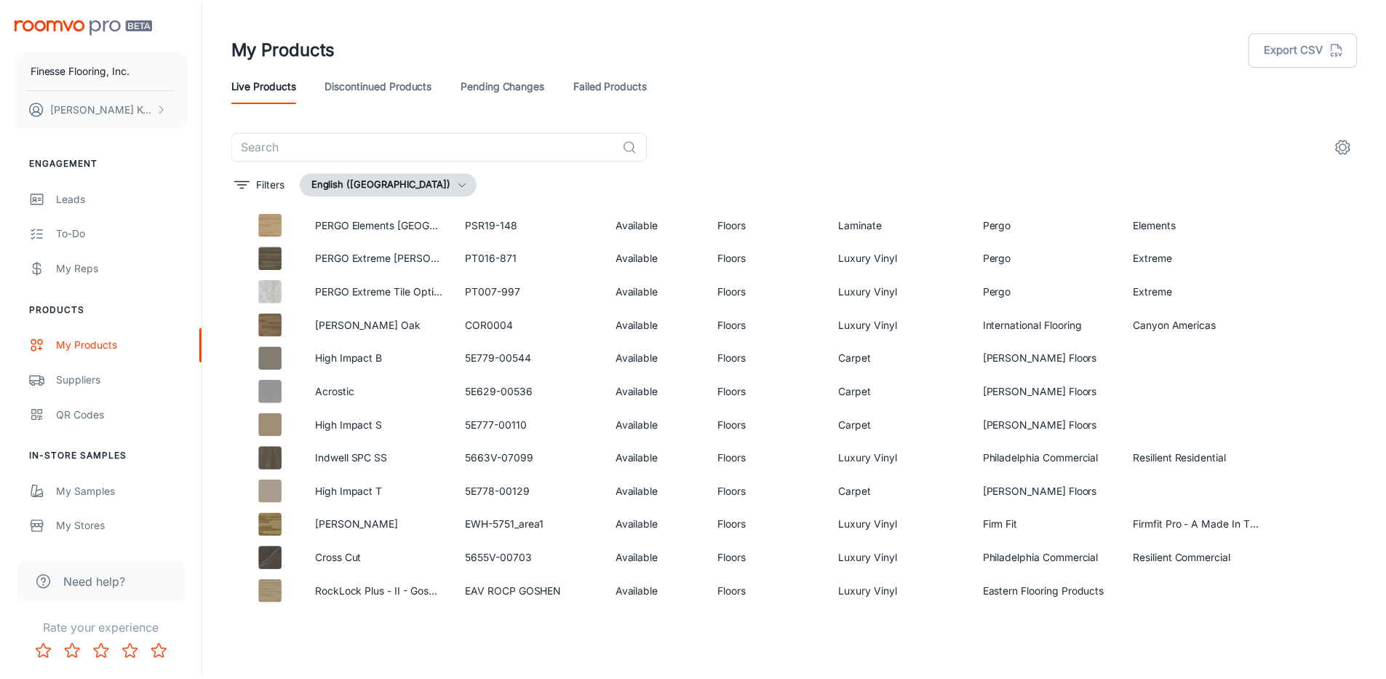
scroll to position [4142, 0]
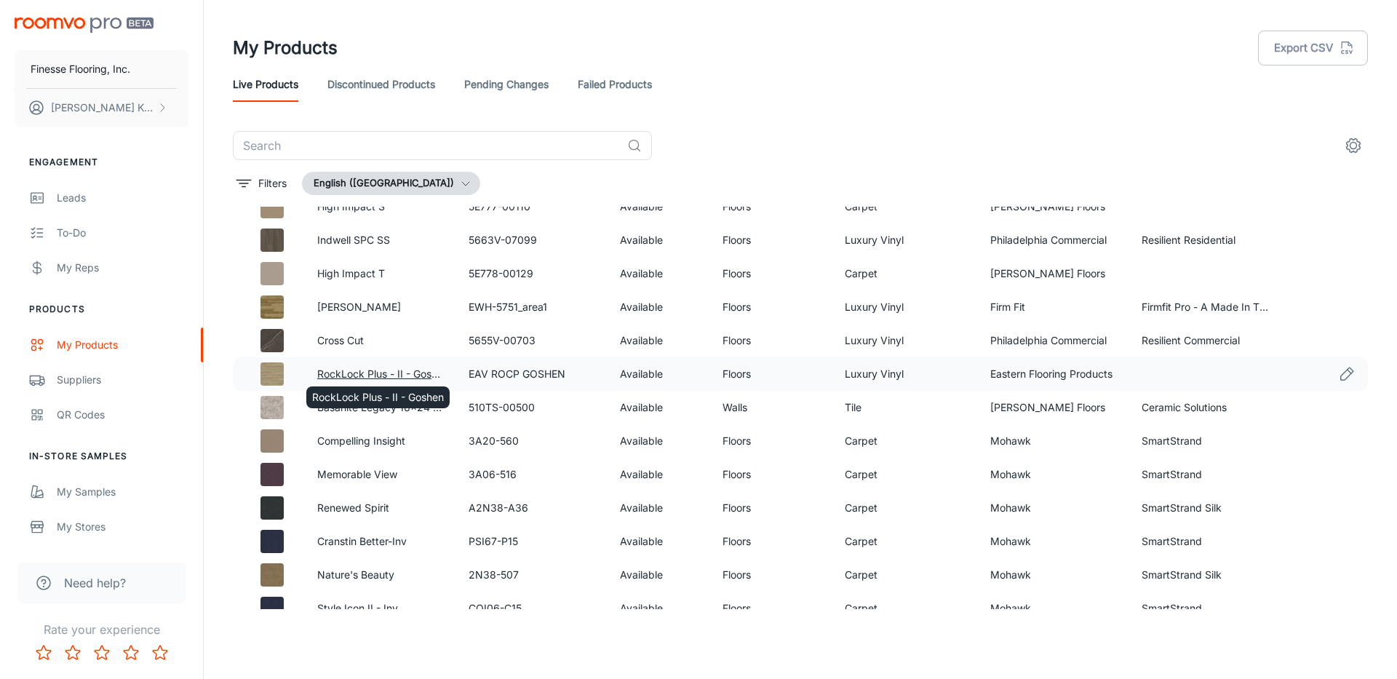
click at [386, 375] on link "RockLock Plus - II - Goshen" at bounding box center [383, 374] width 132 height 12
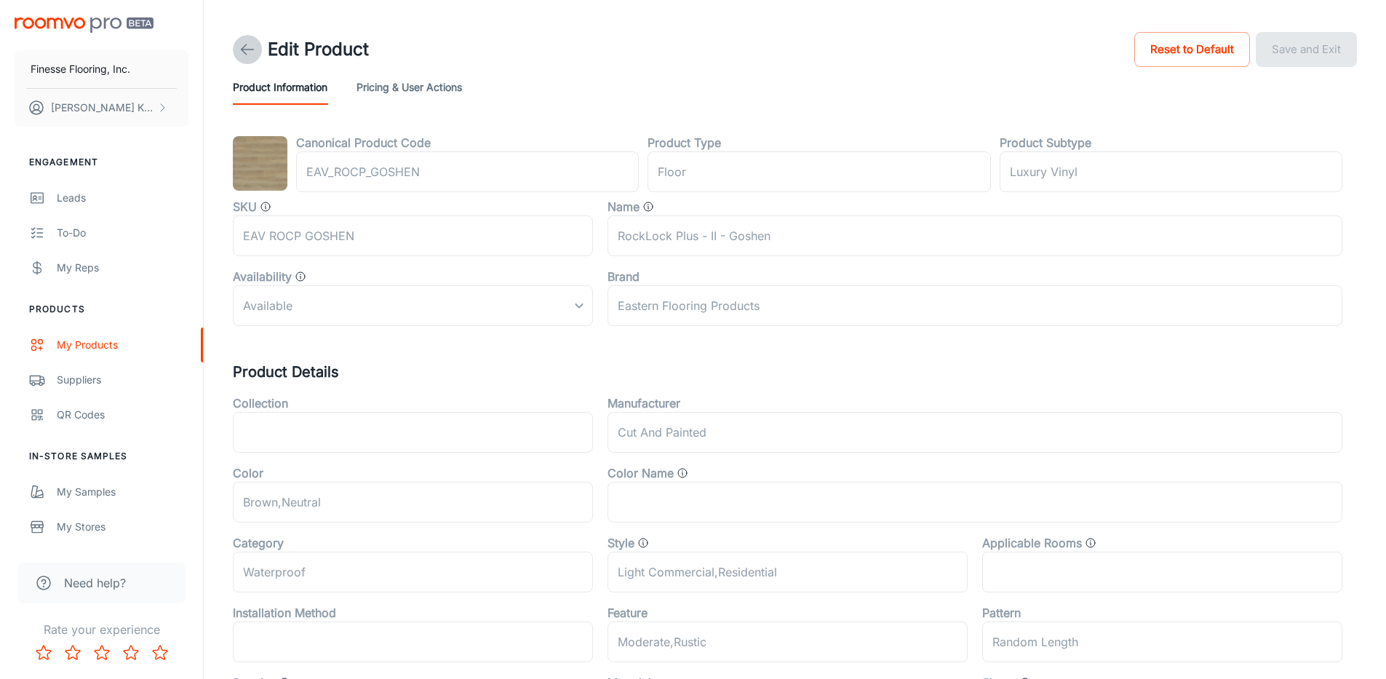
click at [246, 52] on icon at bounding box center [247, 49] width 17 height 17
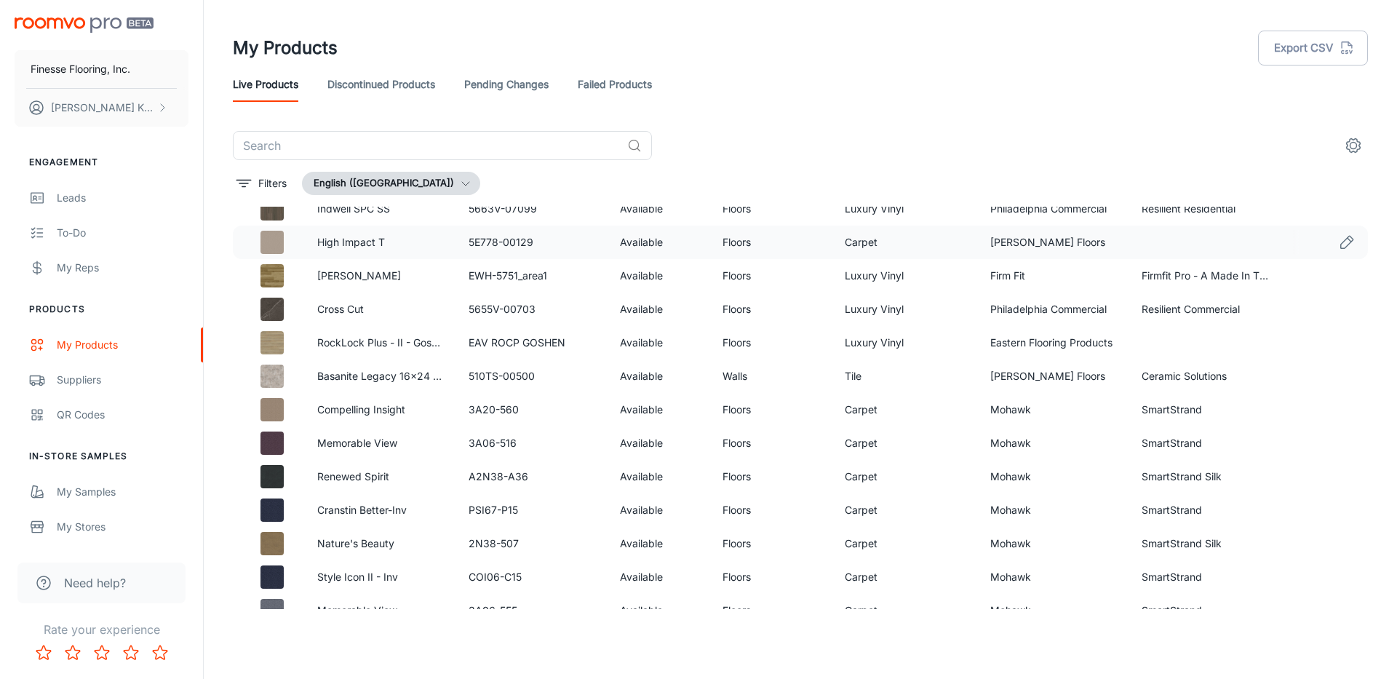
scroll to position [4221, 0]
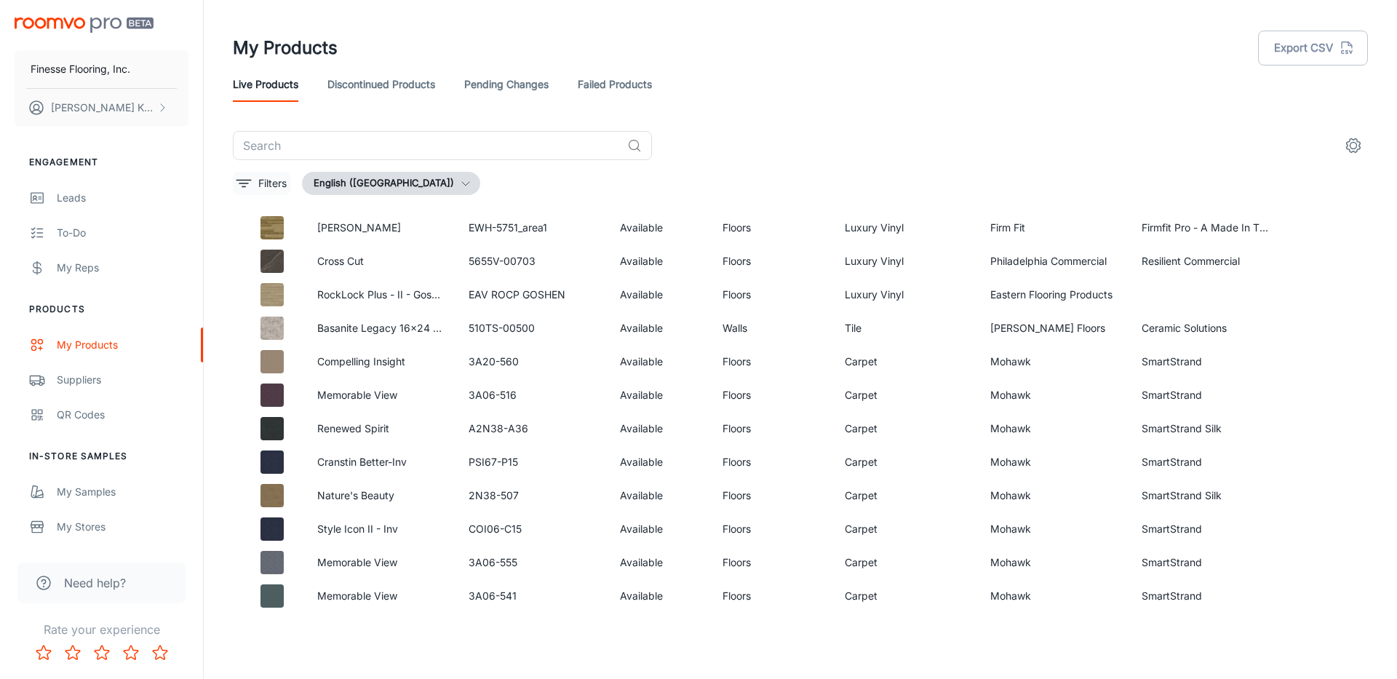
click at [244, 180] on line "filter" at bounding box center [244, 180] width 15 height 0
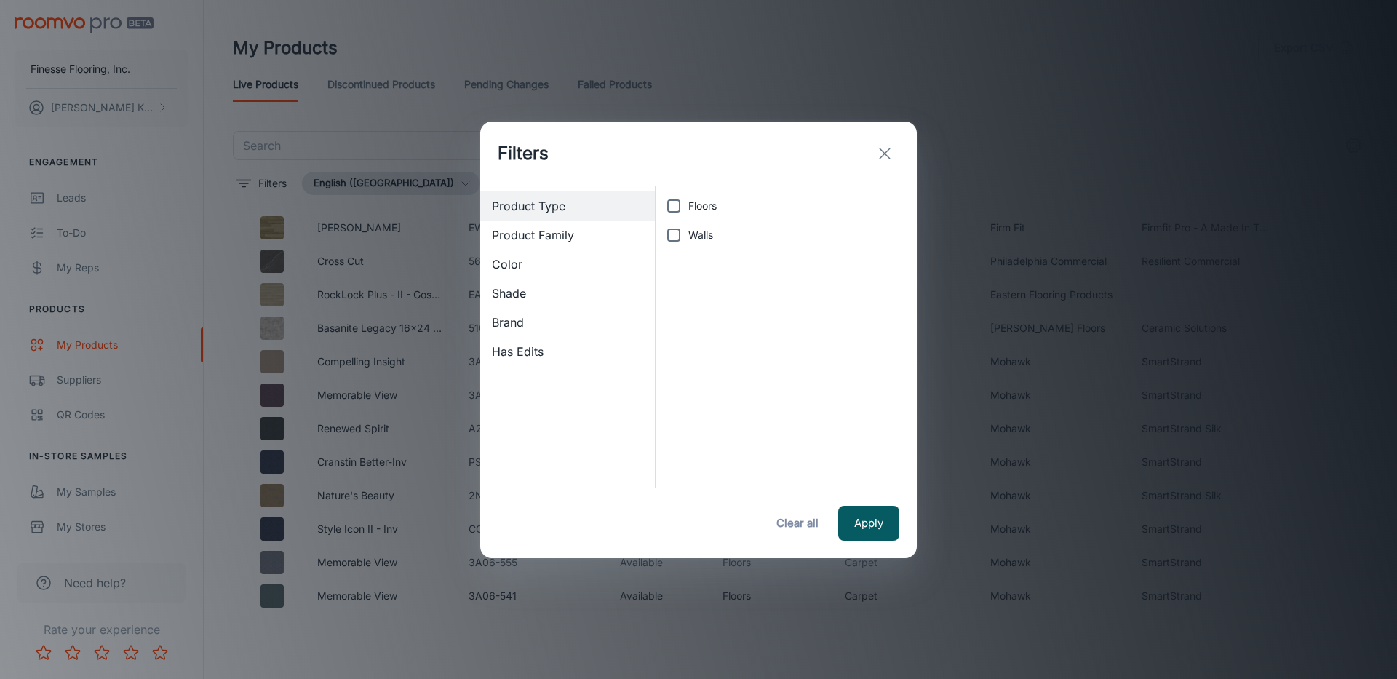
click at [884, 149] on icon "exit" at bounding box center [884, 153] width 17 height 17
